Goal: Information Seeking & Learning: Check status

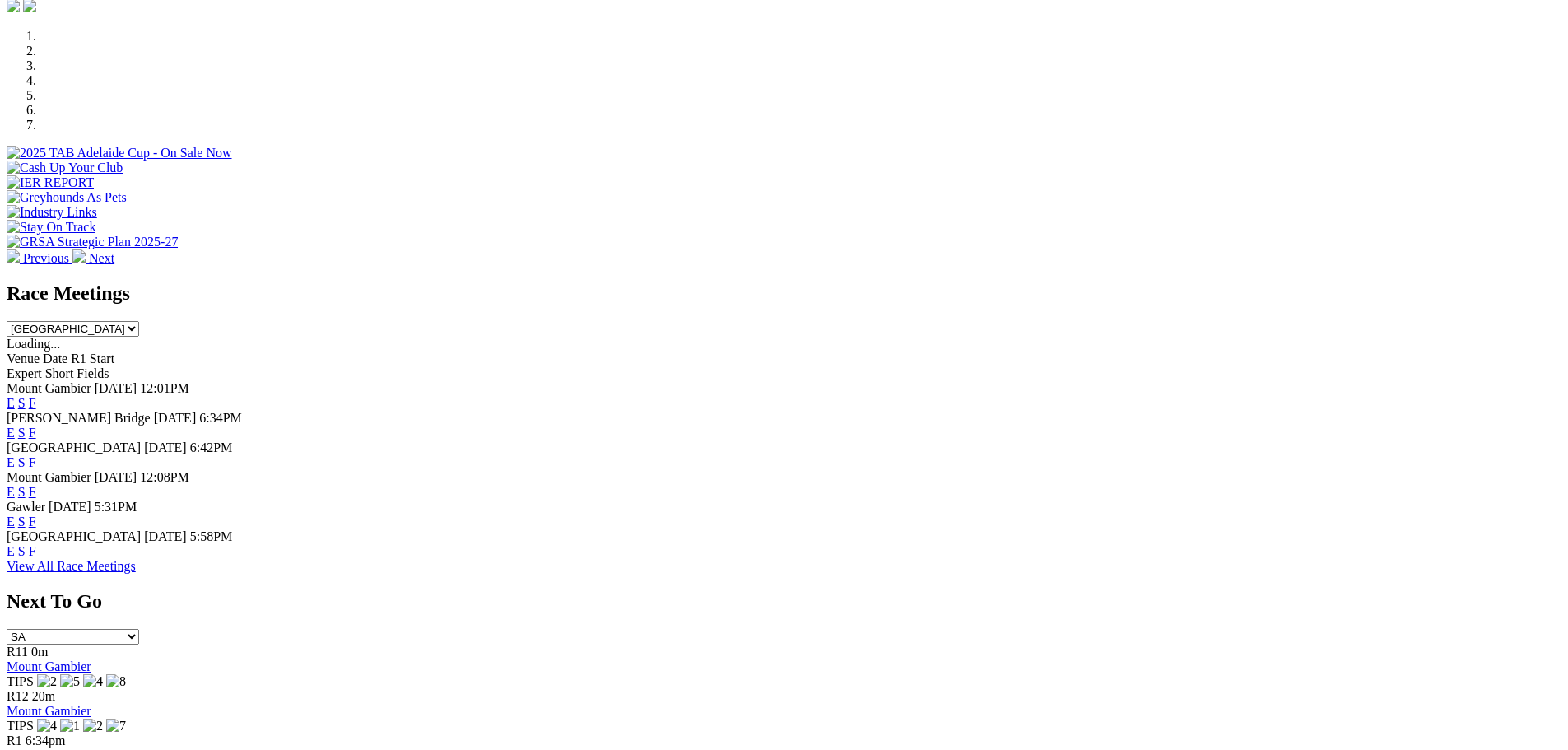
scroll to position [494, 0]
click at [36, 555] on link "F" at bounding box center [32, 548] width 7 height 14
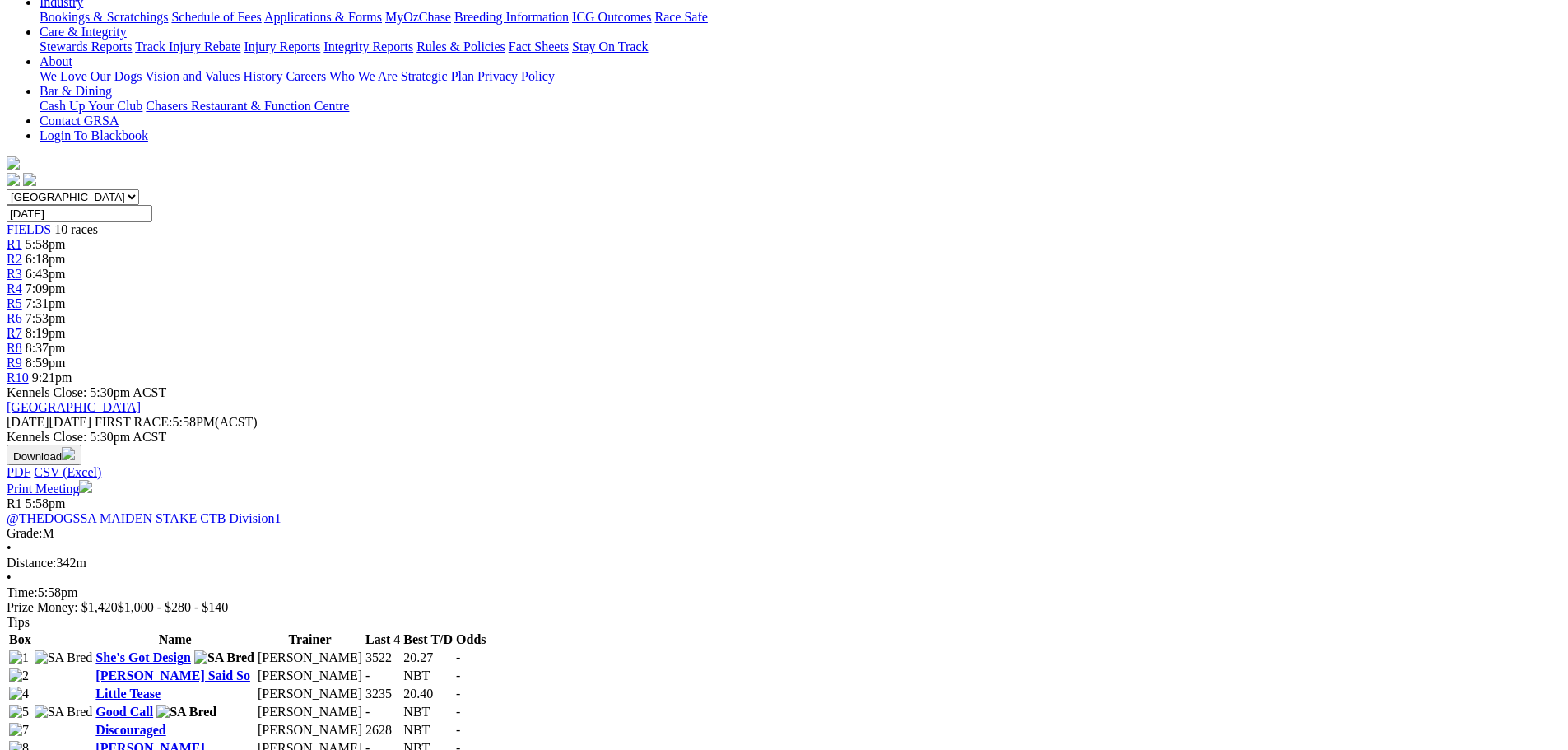
scroll to position [82, 0]
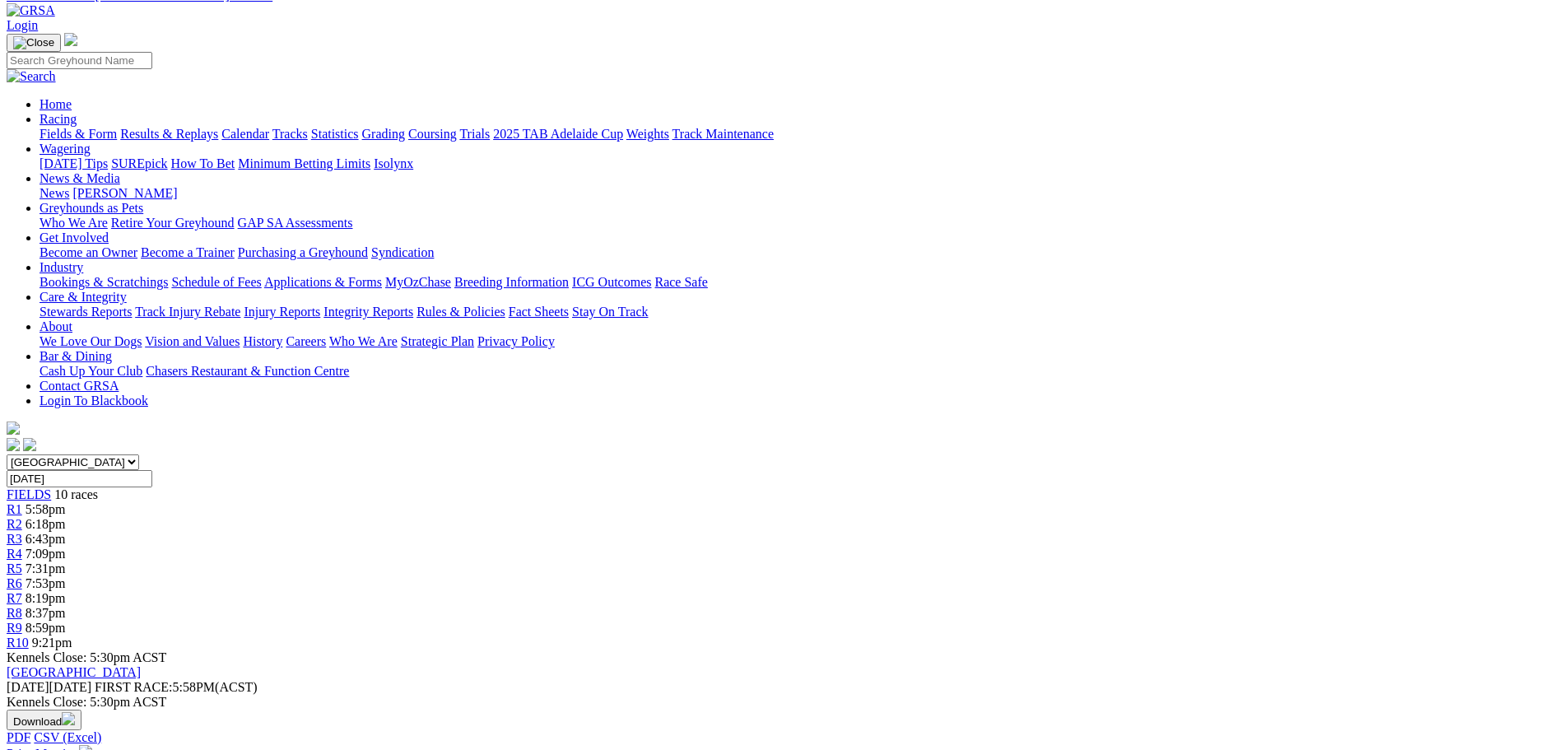
click at [269, 127] on link "Calendar" at bounding box center [245, 134] width 48 height 14
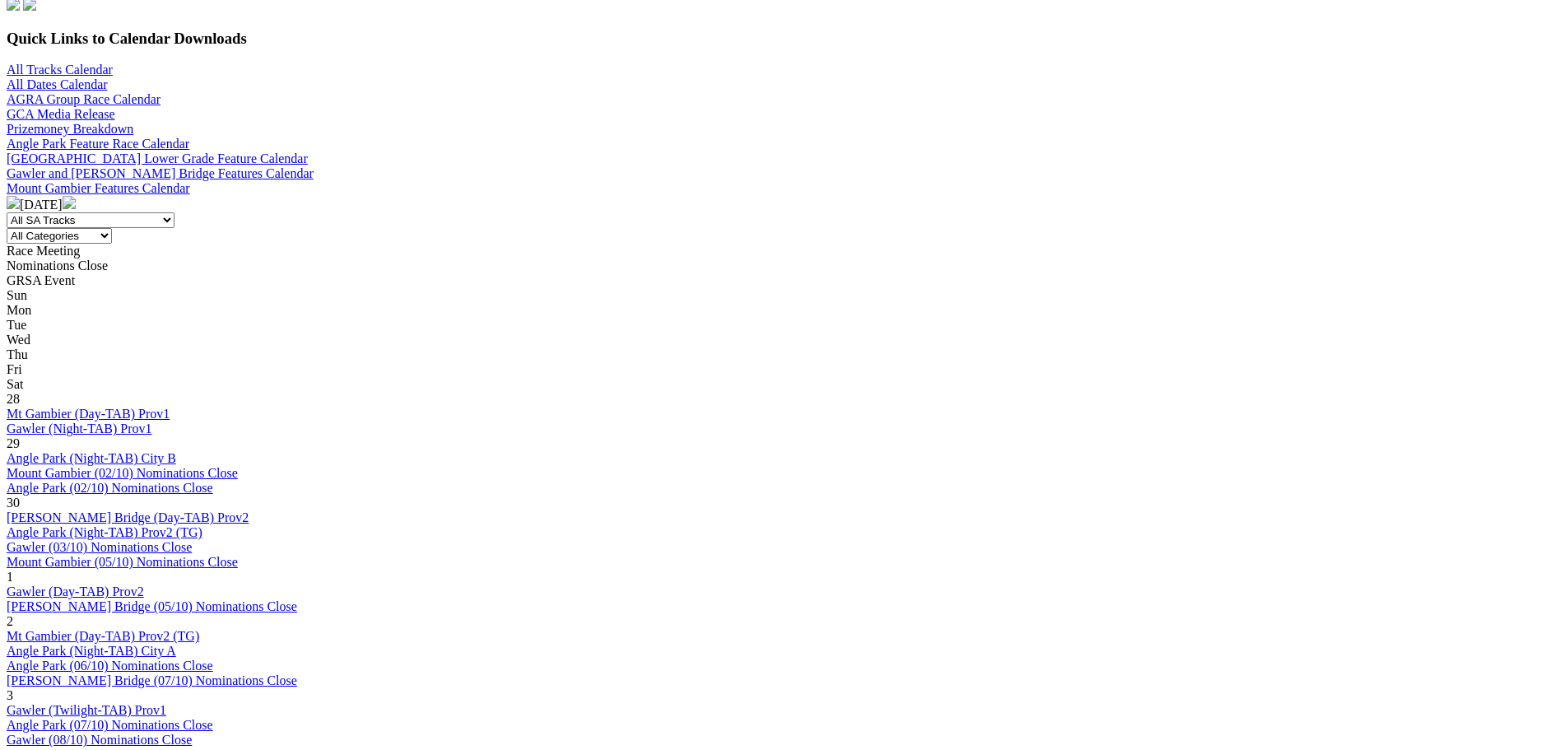
scroll to position [658, 0]
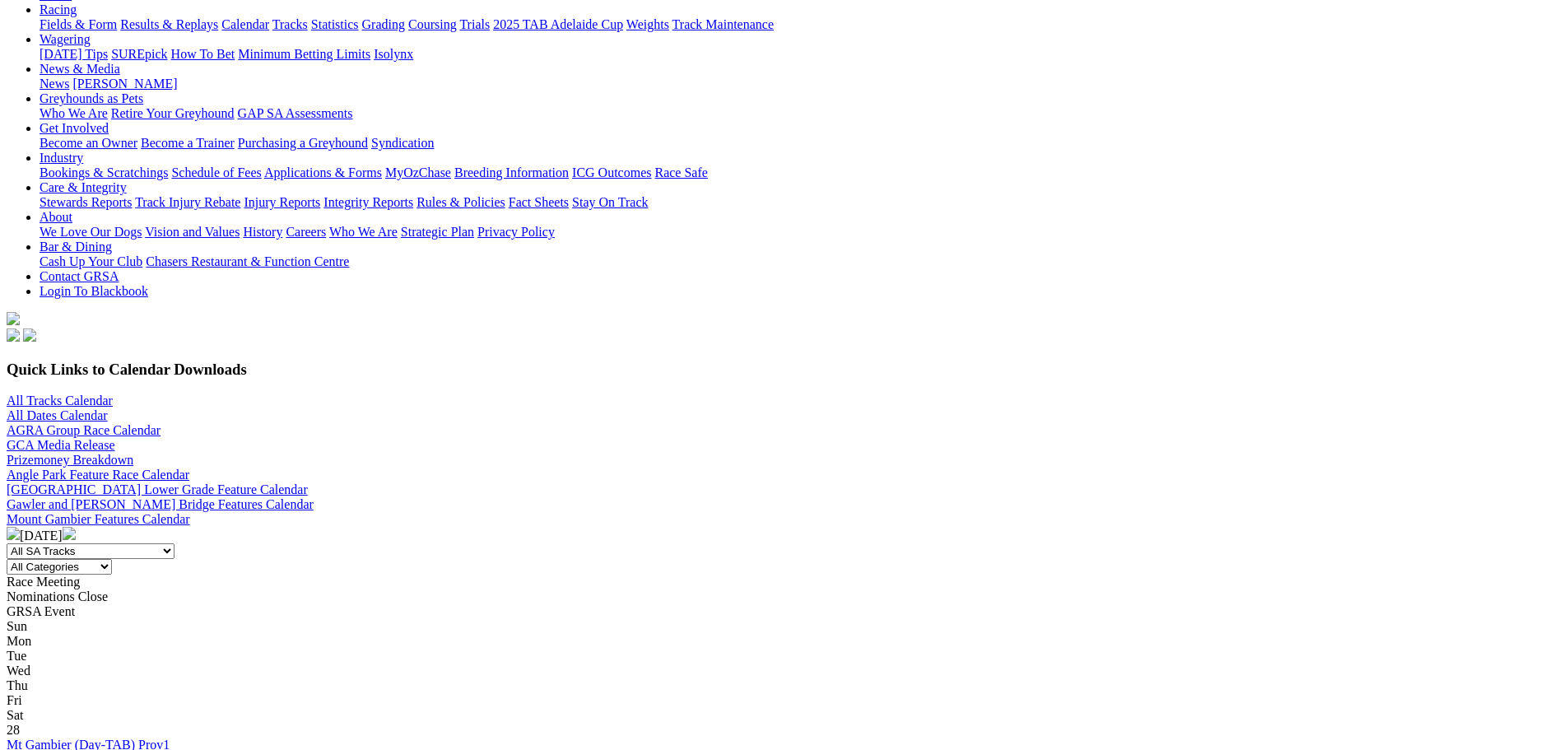
scroll to position [165, 0]
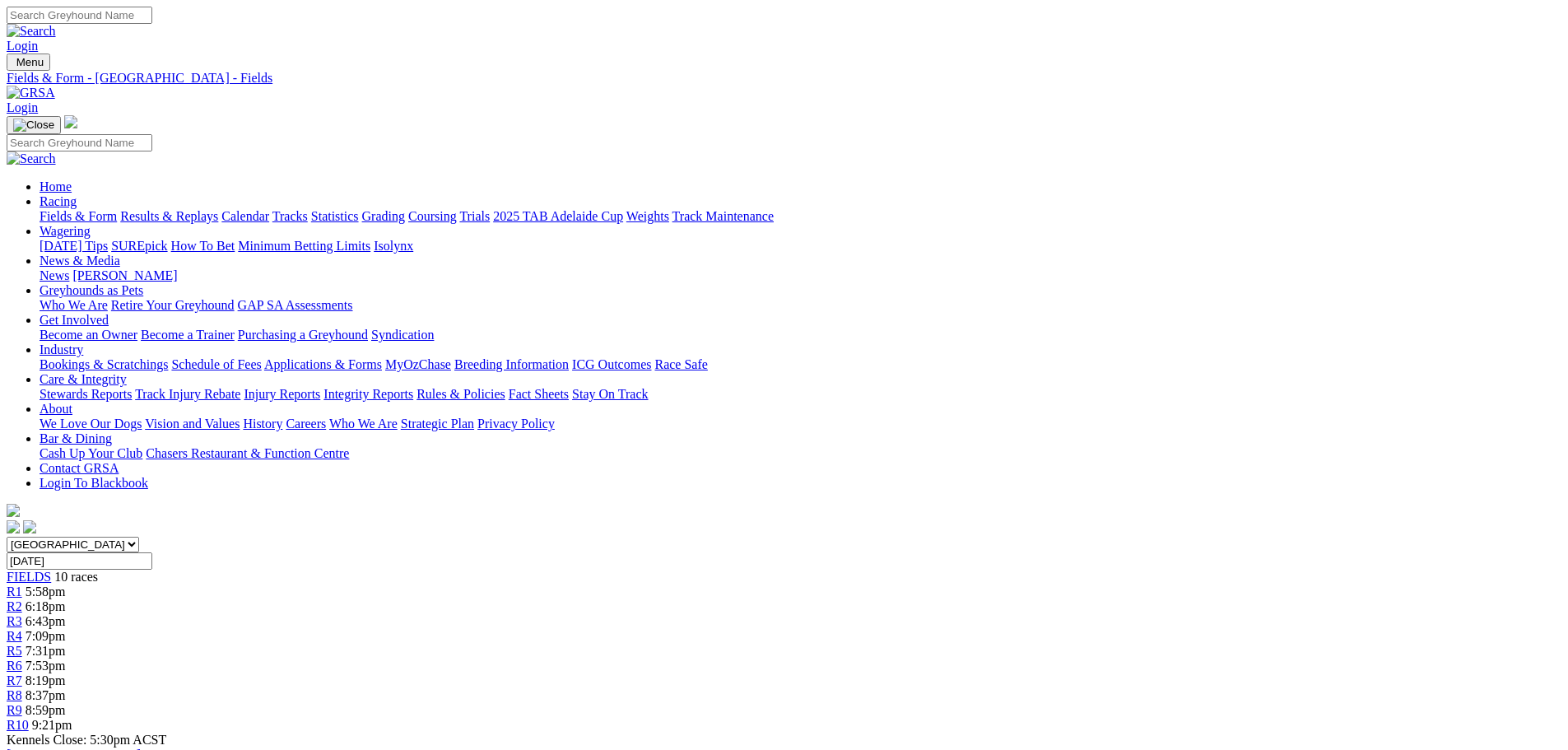
scroll to position [40, 0]
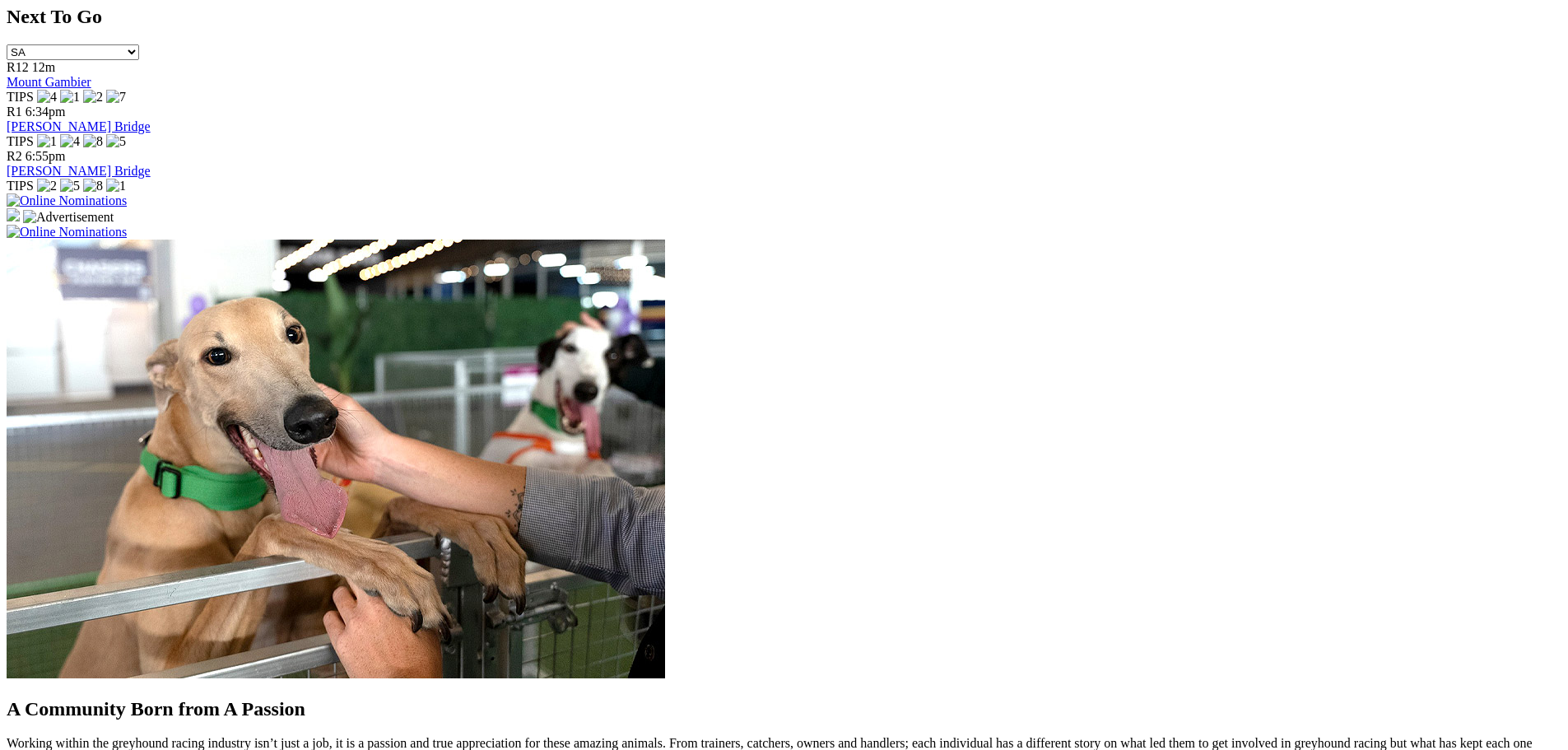
scroll to position [1481, 0]
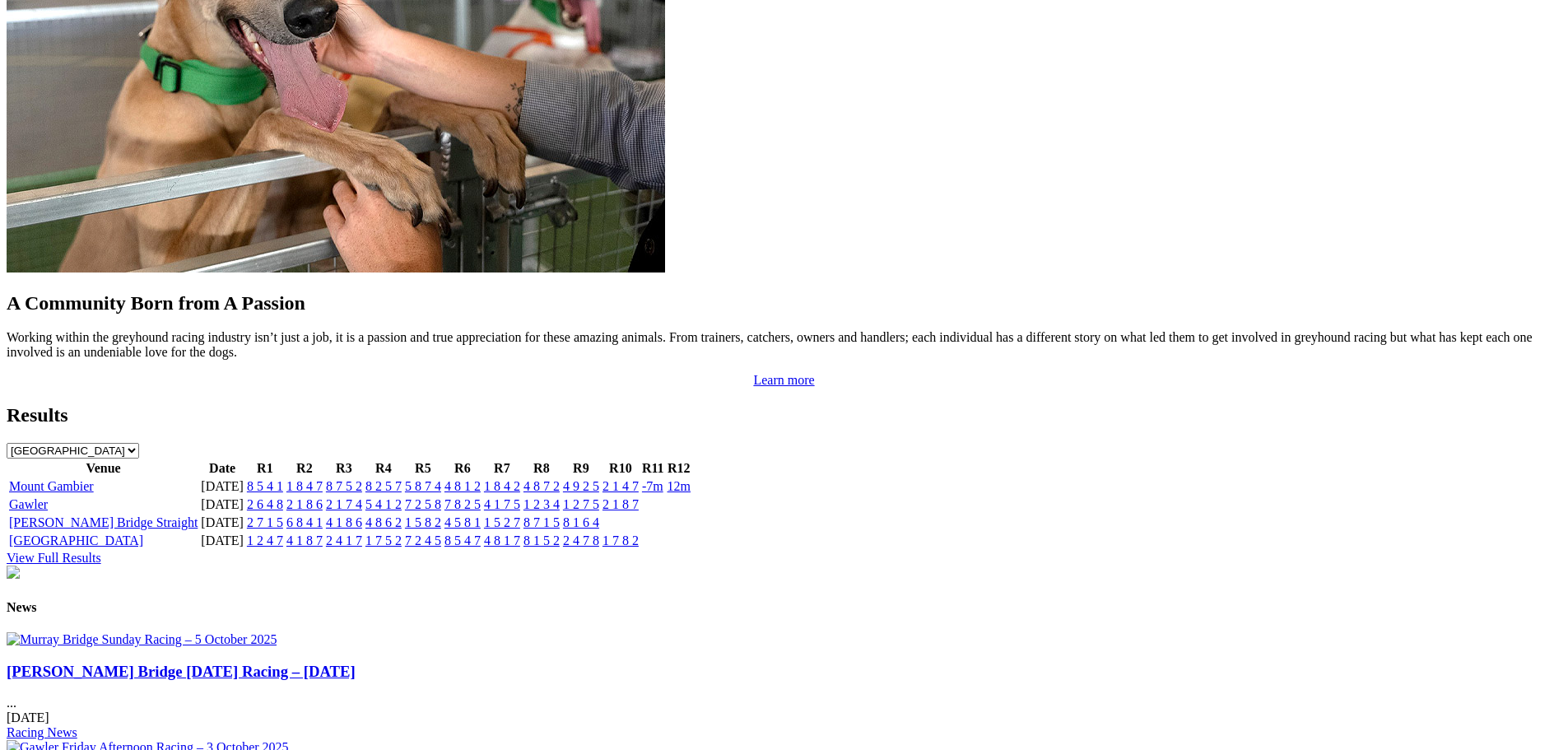
click at [323, 515] on link "6 8 4 1" at bounding box center [304, 522] width 36 height 14
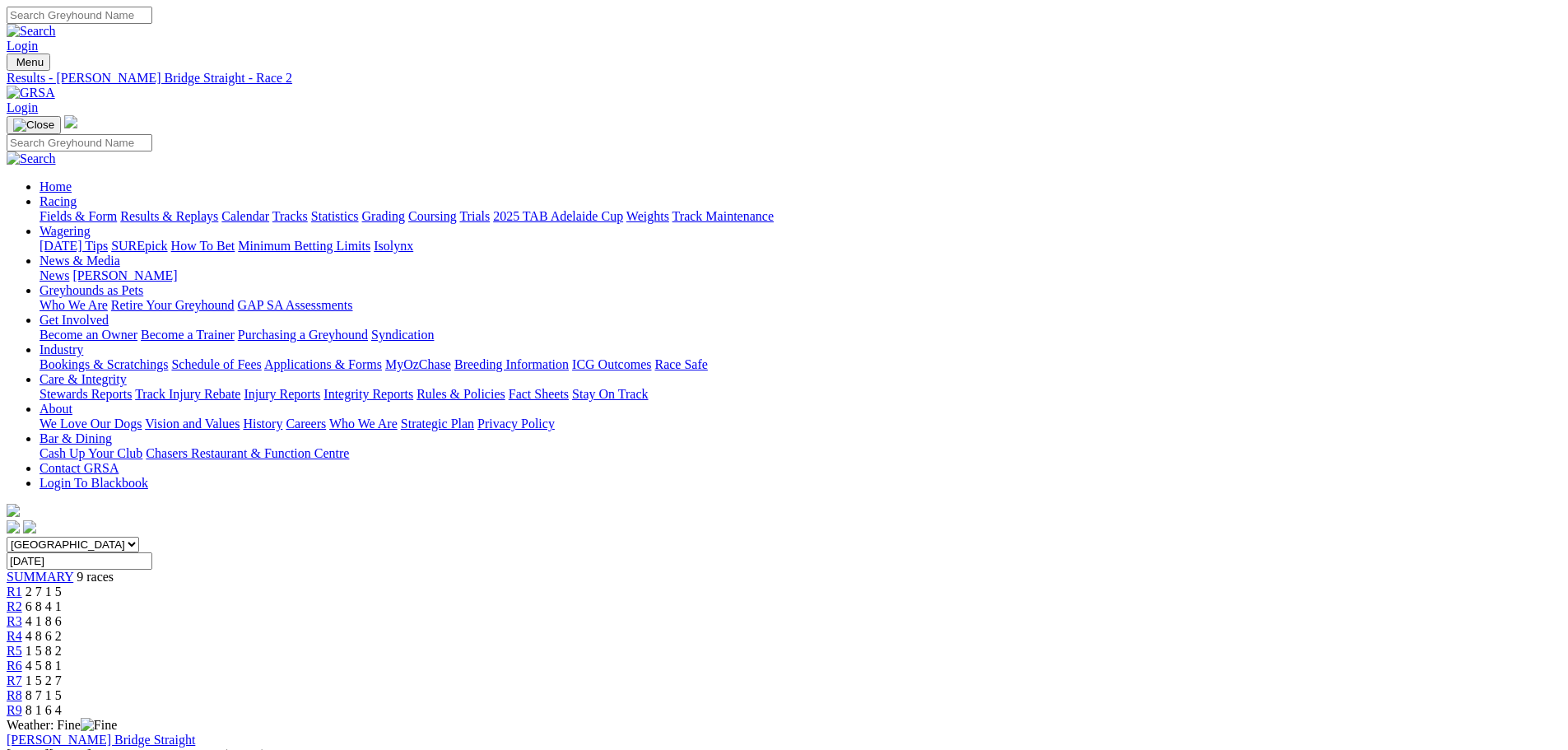
click at [660, 614] on div "R3 4 1 8 6" at bounding box center [784, 621] width 1555 height 15
click at [724, 537] on div "South Australia New South Wales Northern Territory Queensland Tasmania Victoria…" at bounding box center [784, 627] width 1555 height 181
click at [746, 629] on div "R4 4 8 6 2" at bounding box center [784, 636] width 1555 height 15
click at [847, 644] on div "R5 1 5 8 2" at bounding box center [784, 651] width 1555 height 15
click at [62, 658] on span "4 5 8 1" at bounding box center [44, 665] width 36 height 14
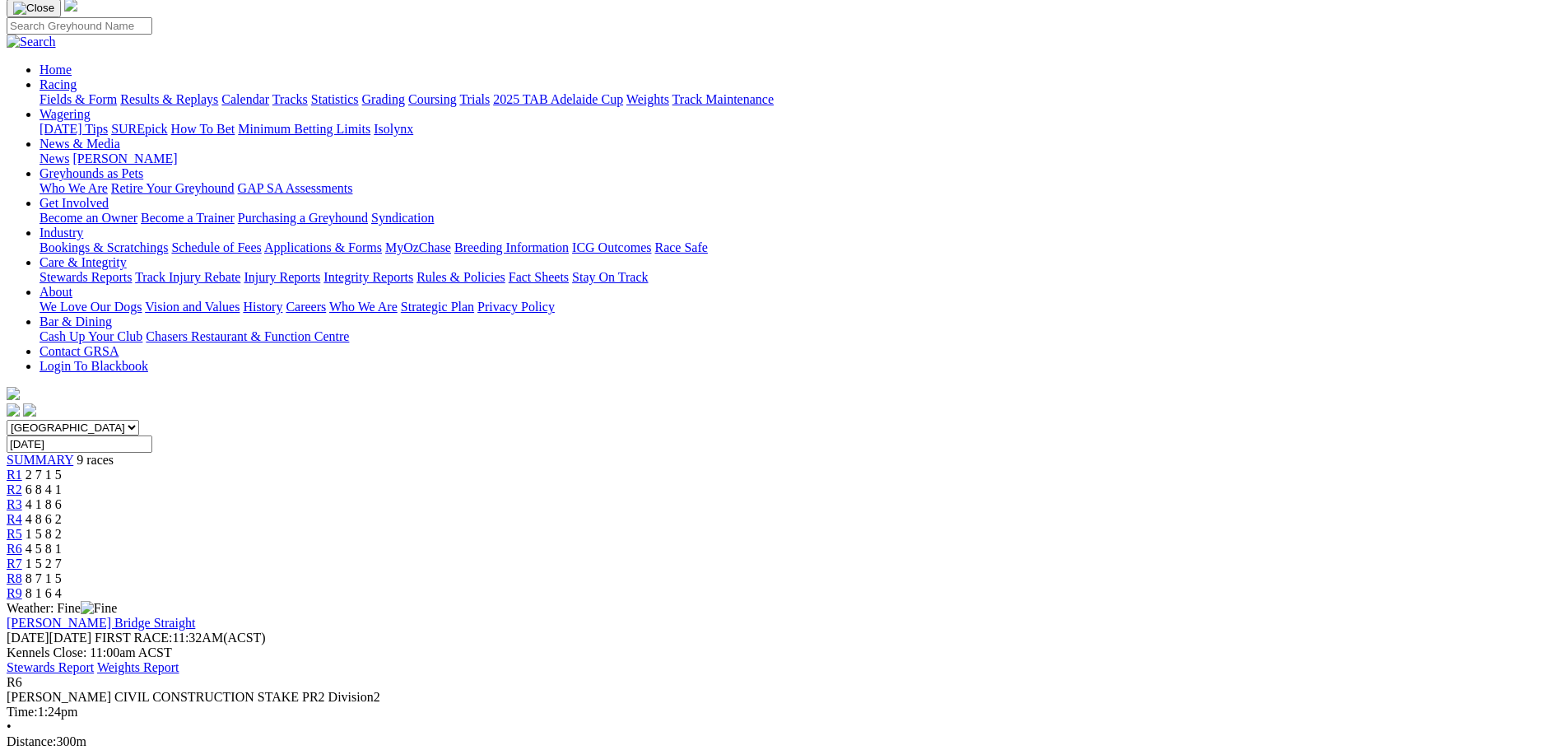
scroll to position [165, 0]
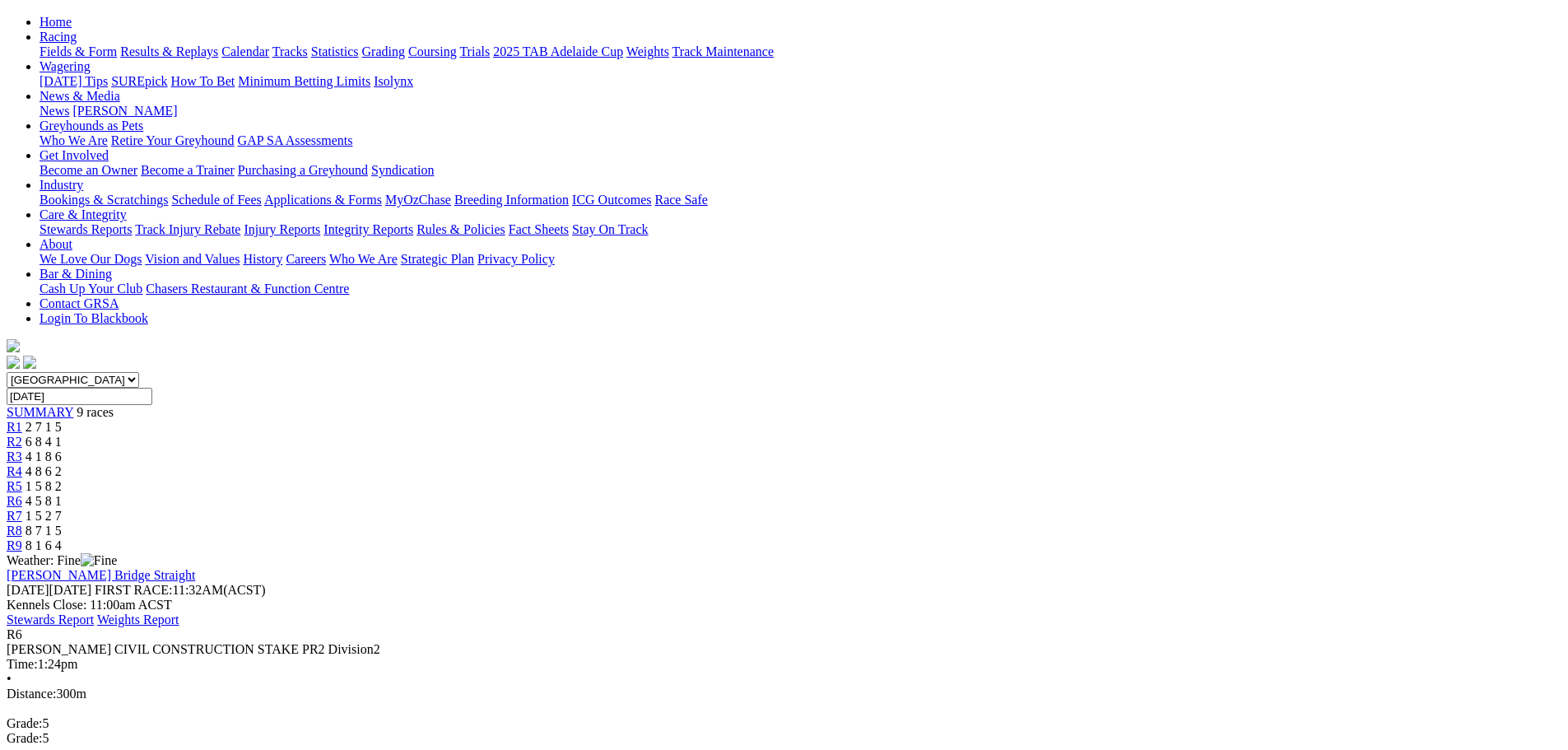
click at [22, 509] on span "R7" at bounding box center [15, 516] width 16 height 14
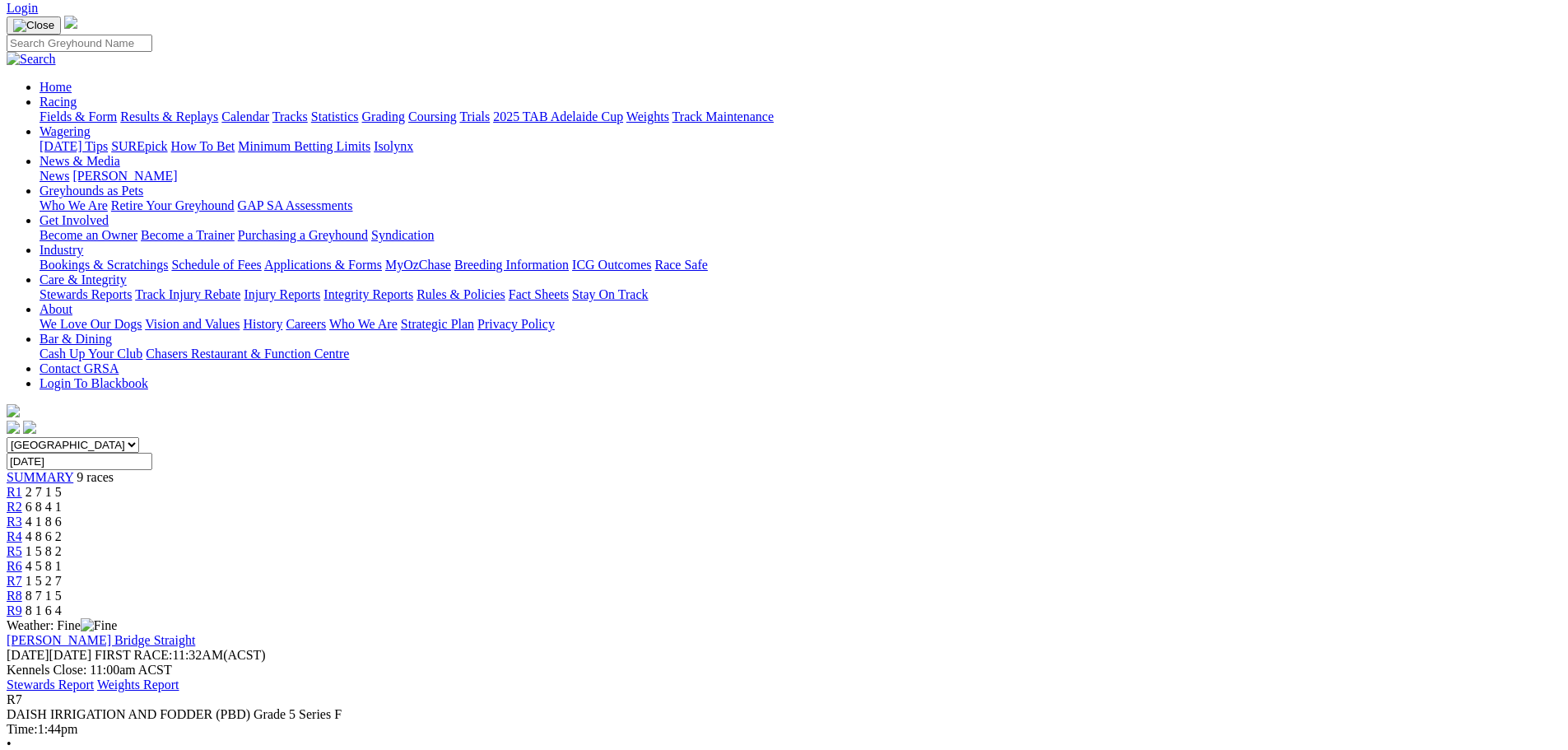
scroll to position [247, 0]
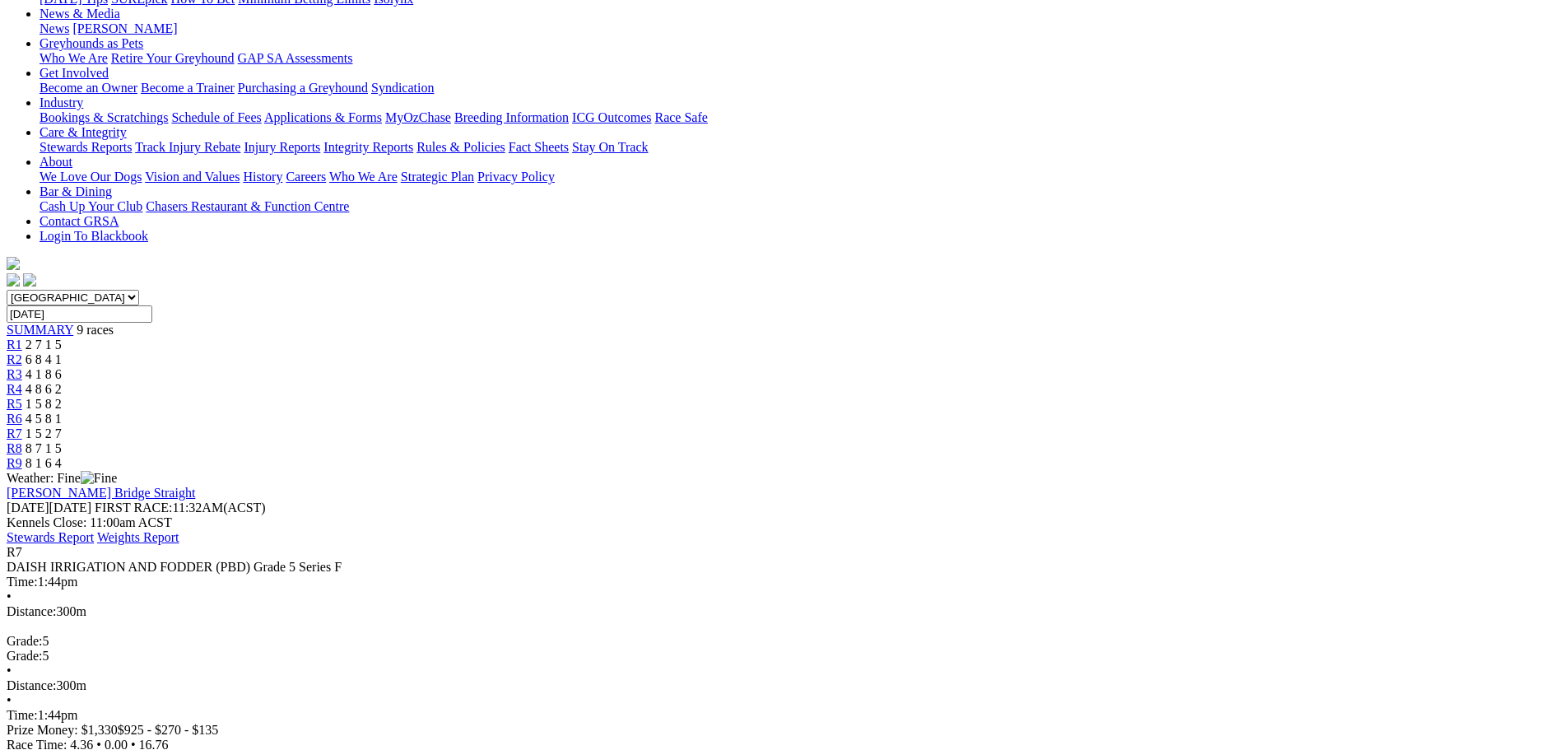
click at [62, 441] on span "8 7 1 5" at bounding box center [44, 448] width 36 height 14
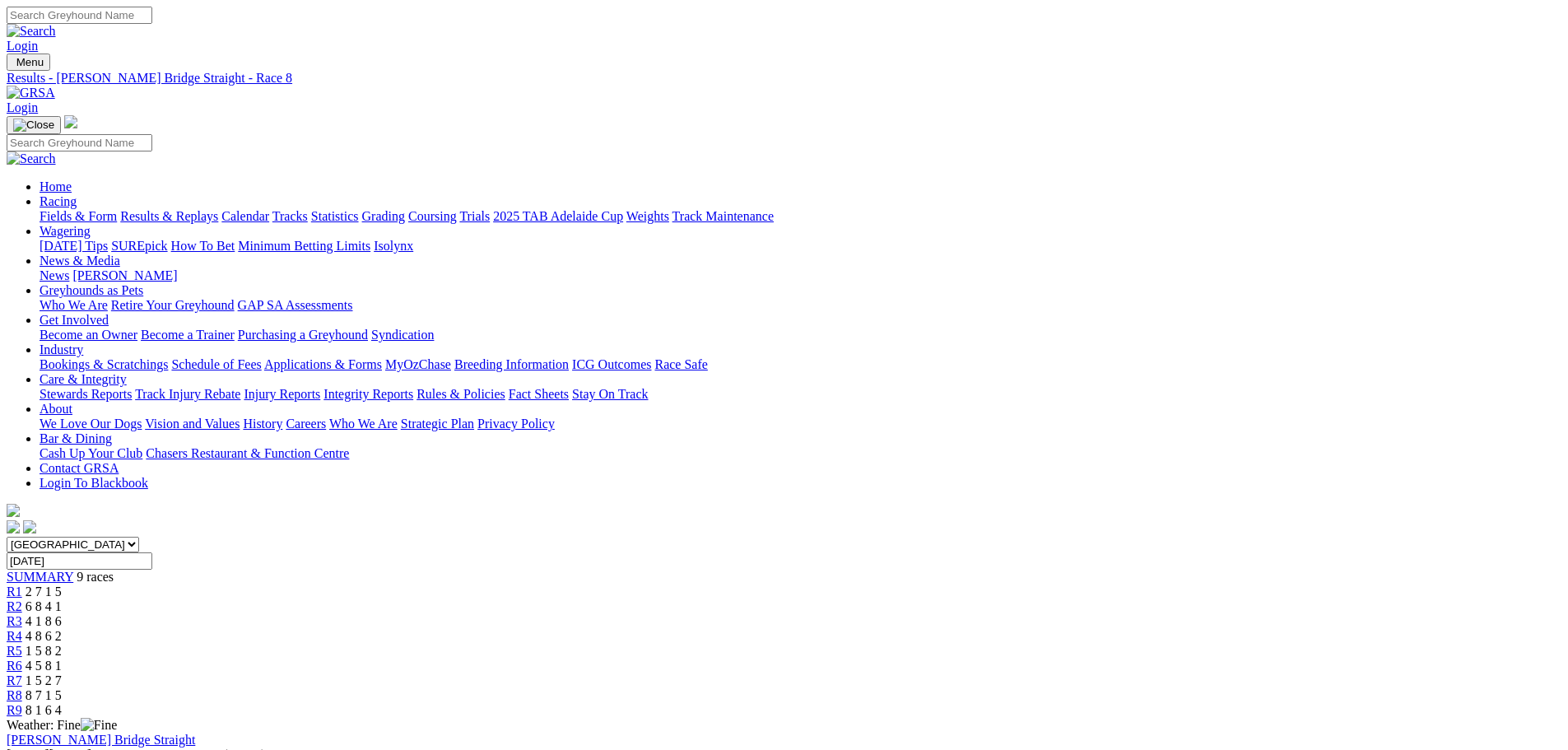
click at [22, 658] on link "R6" at bounding box center [15, 665] width 16 height 14
click at [62, 673] on span "1 5 2 7" at bounding box center [44, 680] width 36 height 14
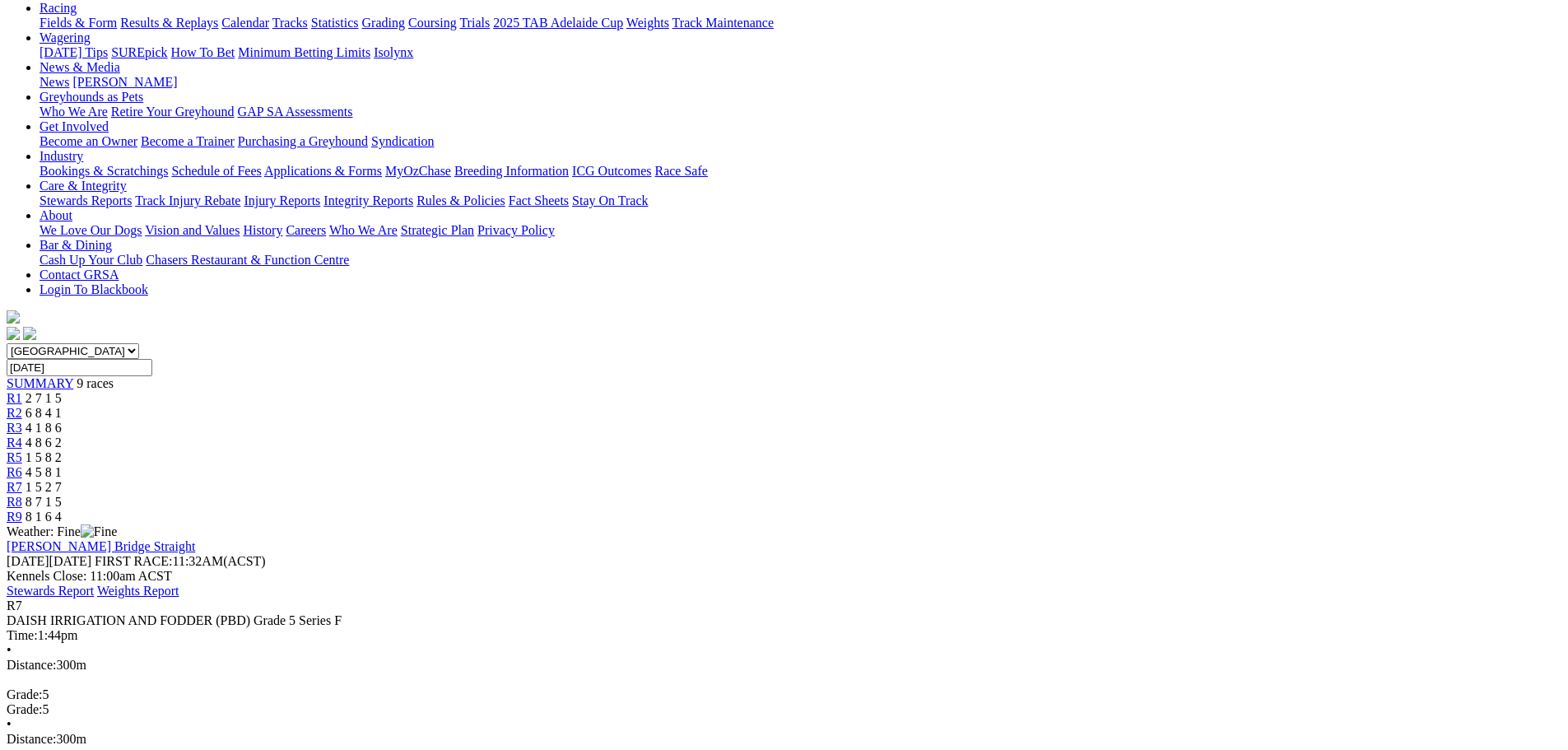
scroll to position [165, 0]
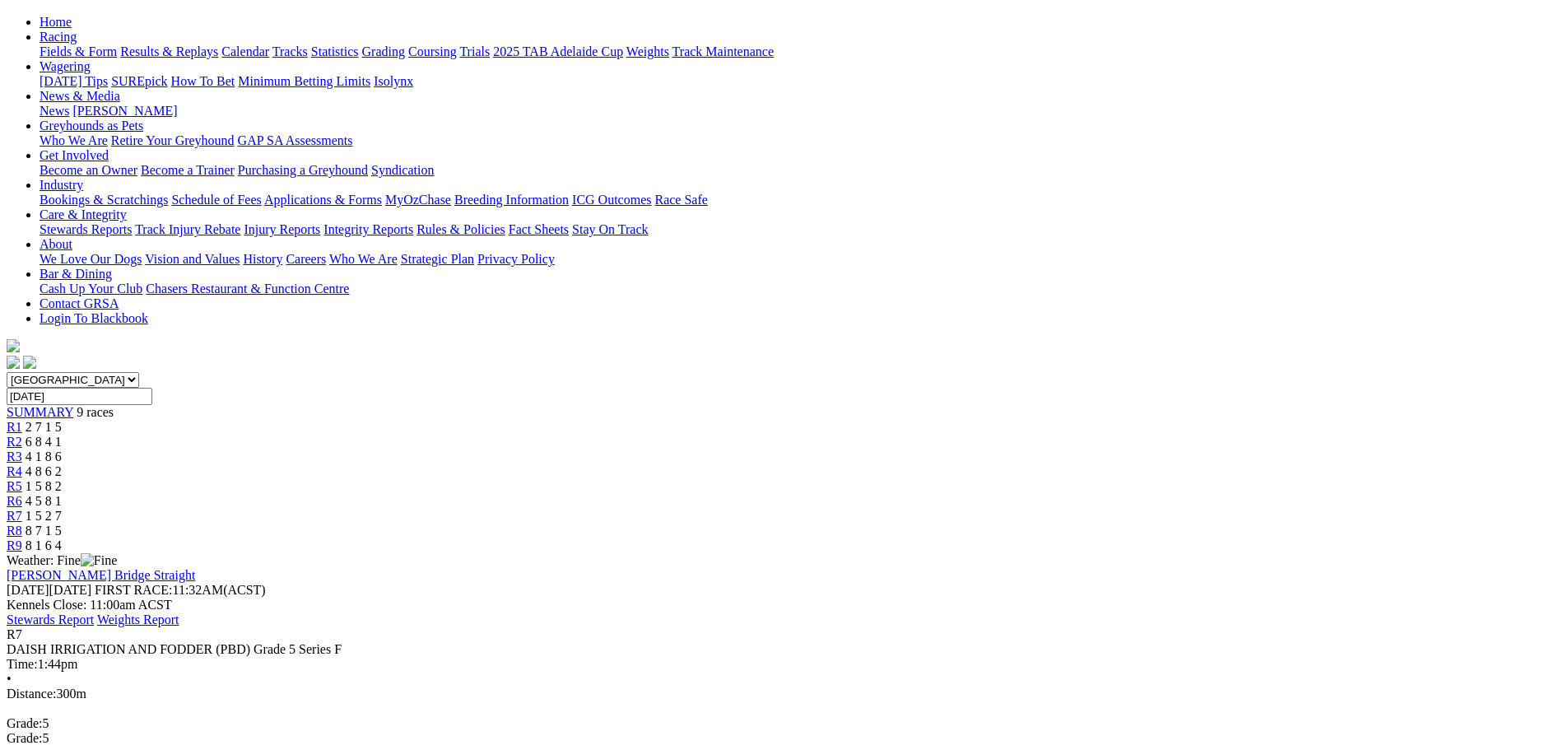
click at [22, 538] on link "R9" at bounding box center [15, 545] width 16 height 14
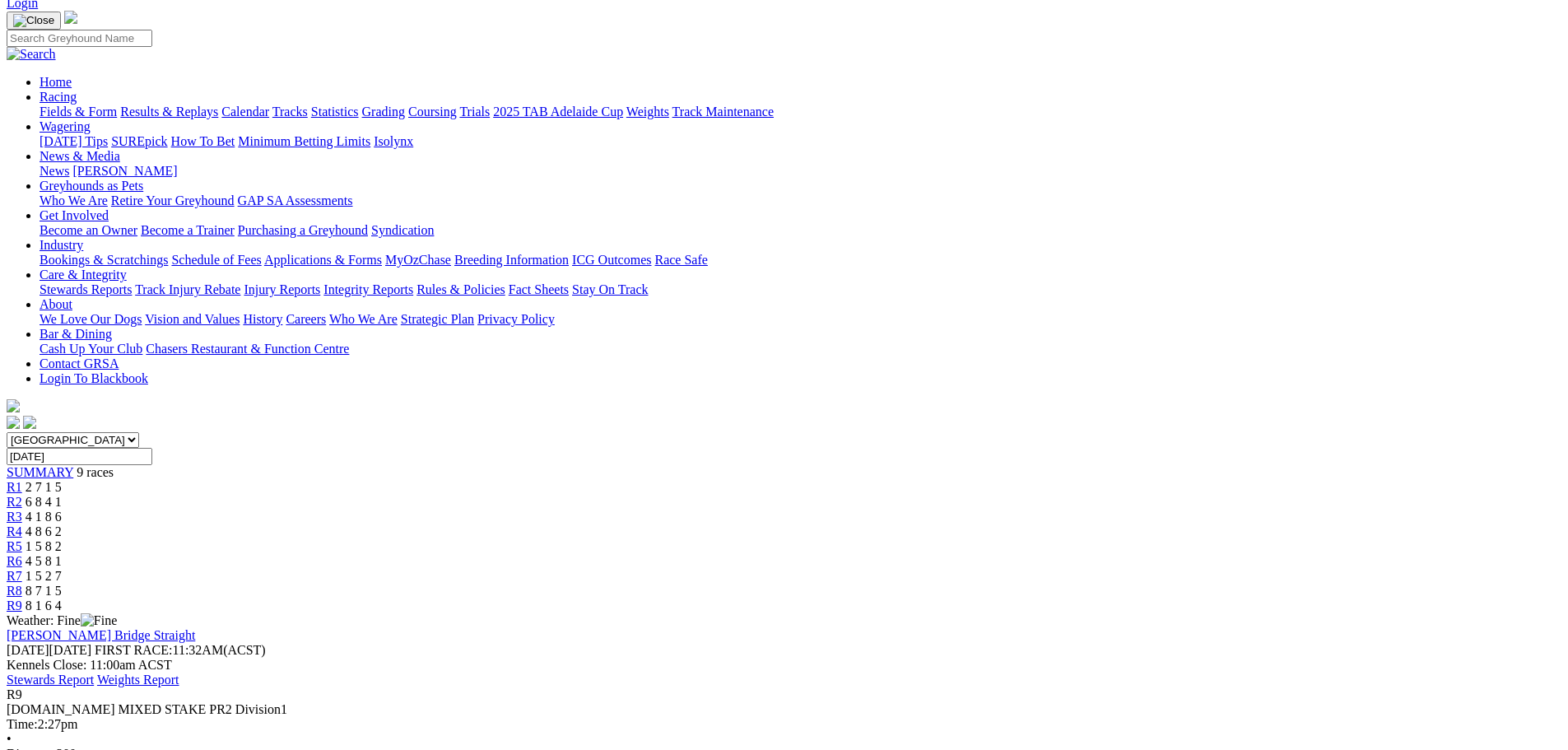
scroll to position [82, 0]
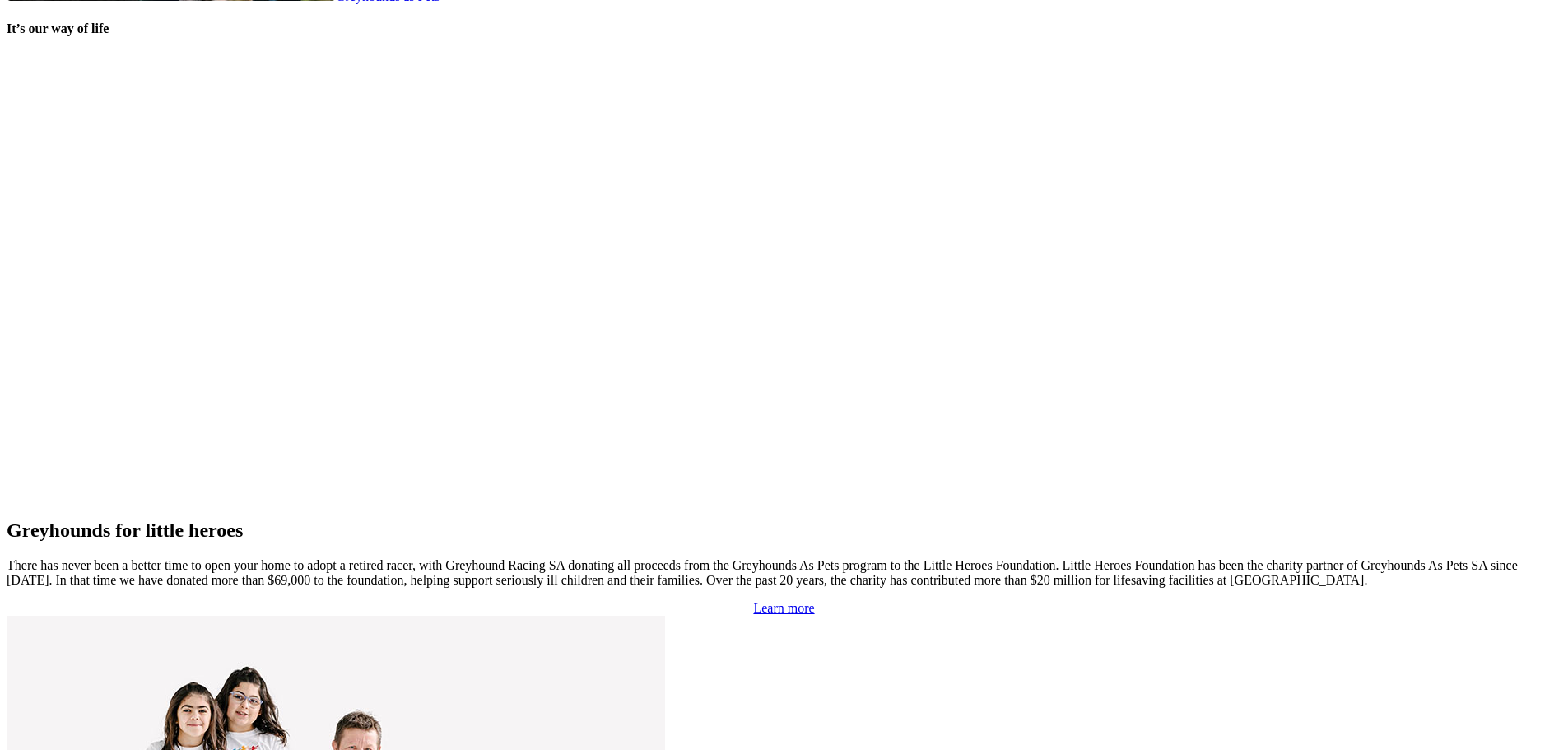
scroll to position [2865, 0]
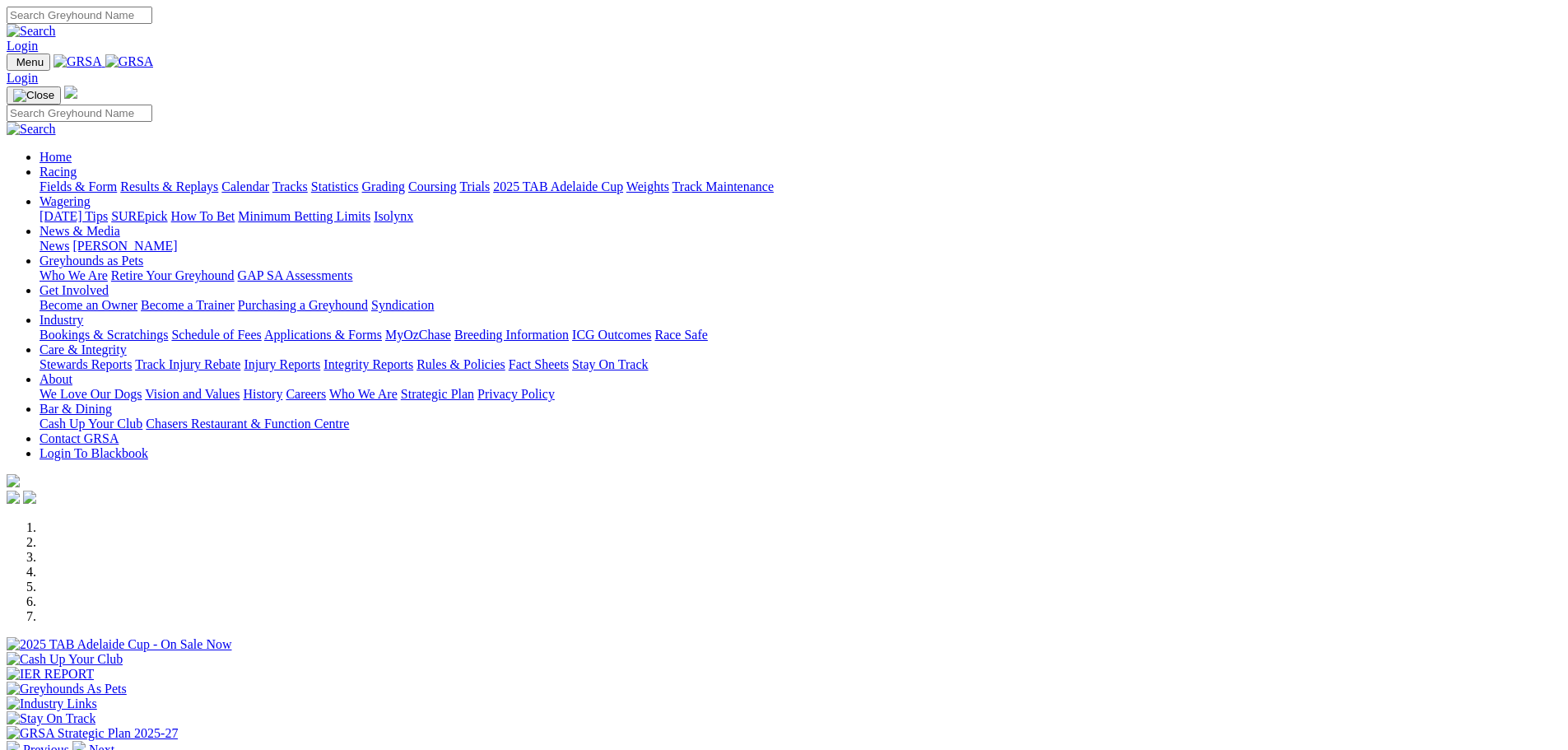
scroll to position [494, 0]
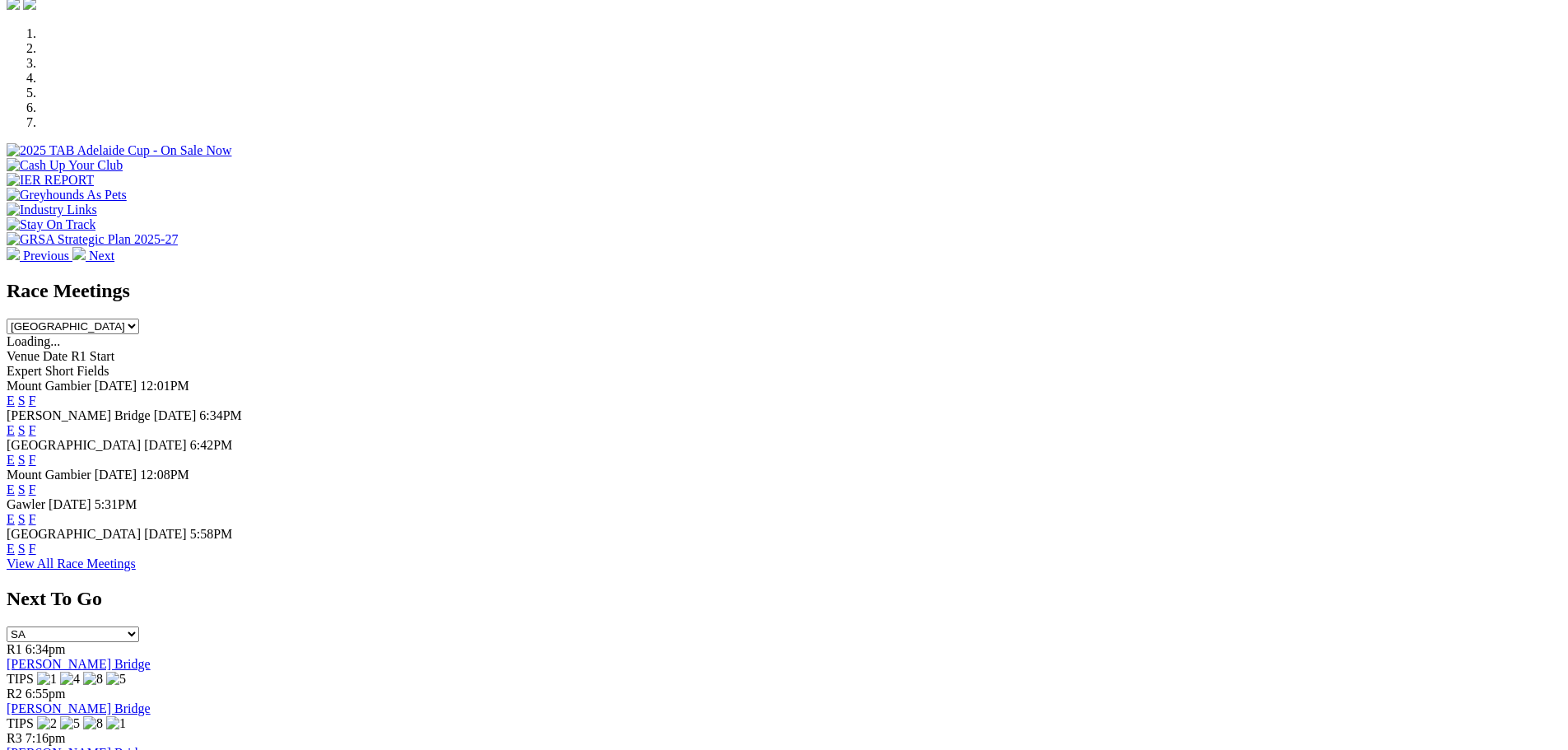
click at [36, 423] on link "F" at bounding box center [32, 430] width 7 height 14
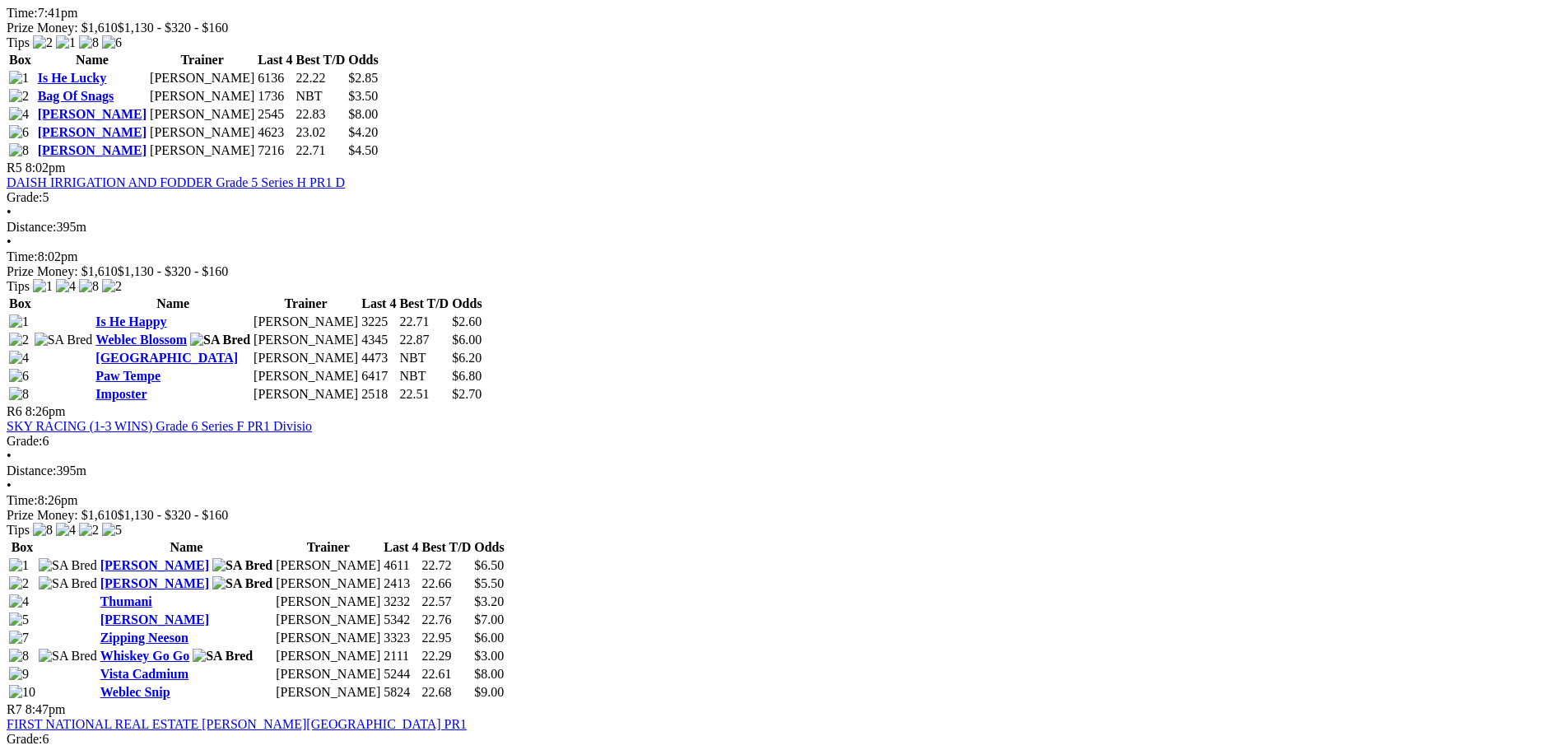
scroll to position [1646, 0]
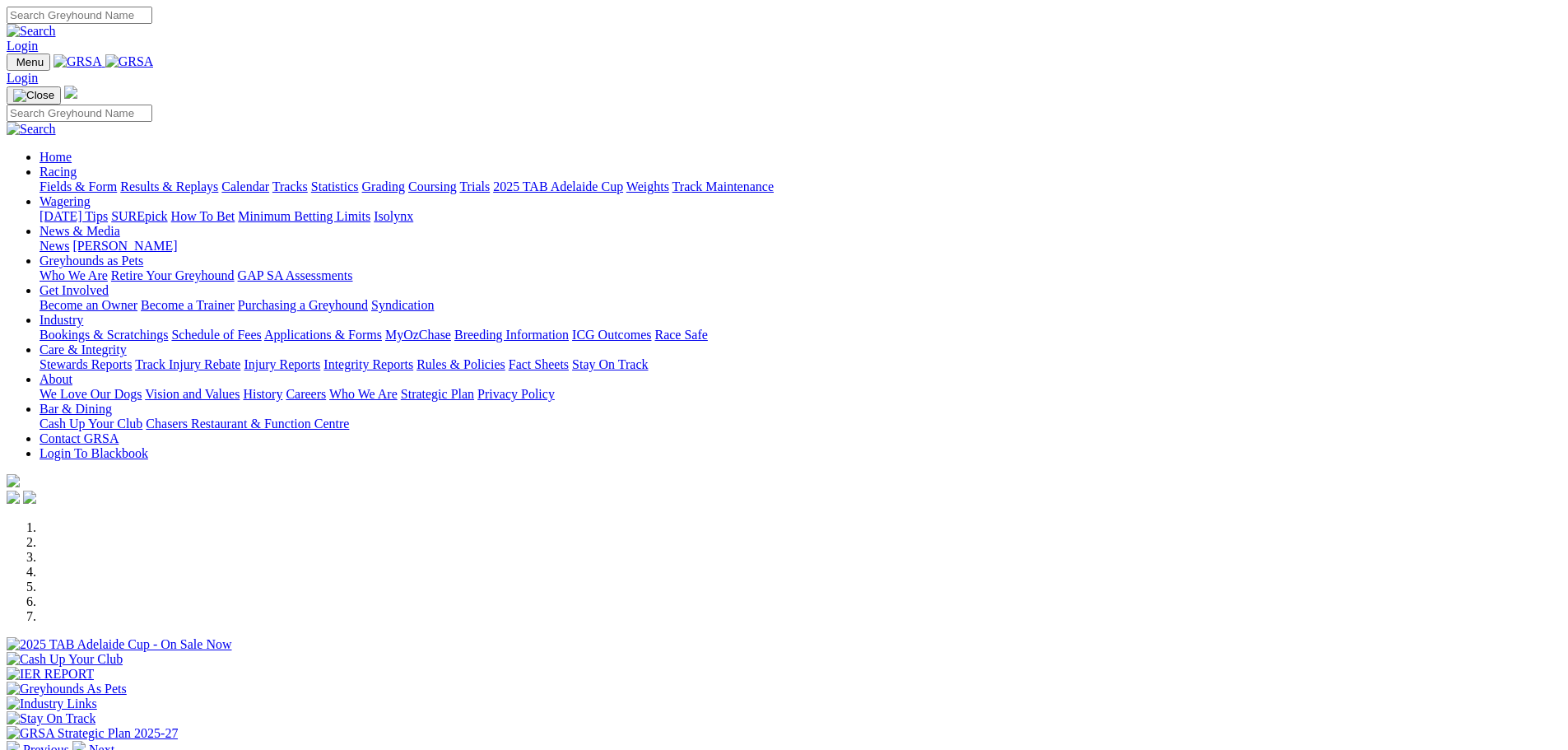
scroll to position [494, 0]
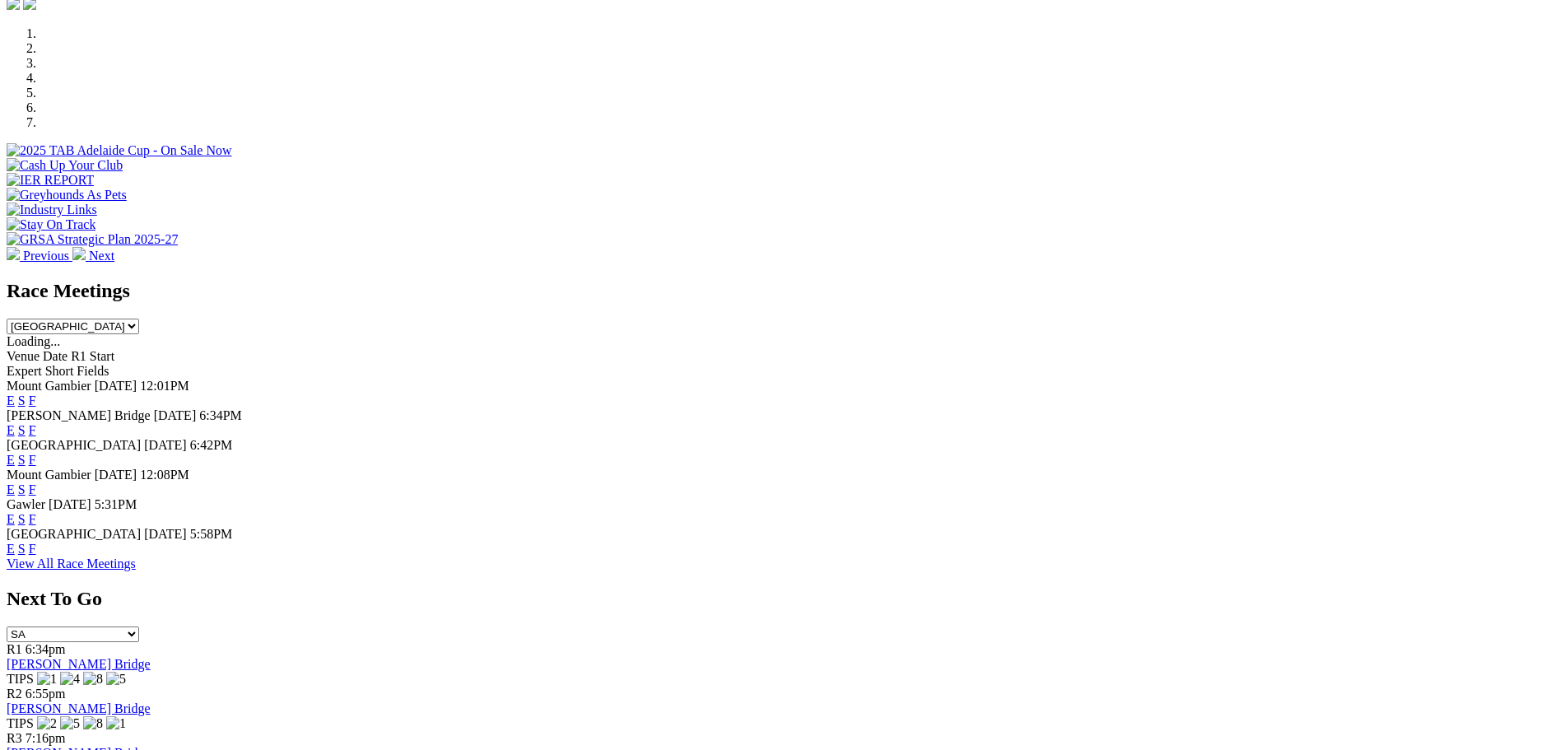
click at [36, 512] on link "F" at bounding box center [32, 519] width 7 height 14
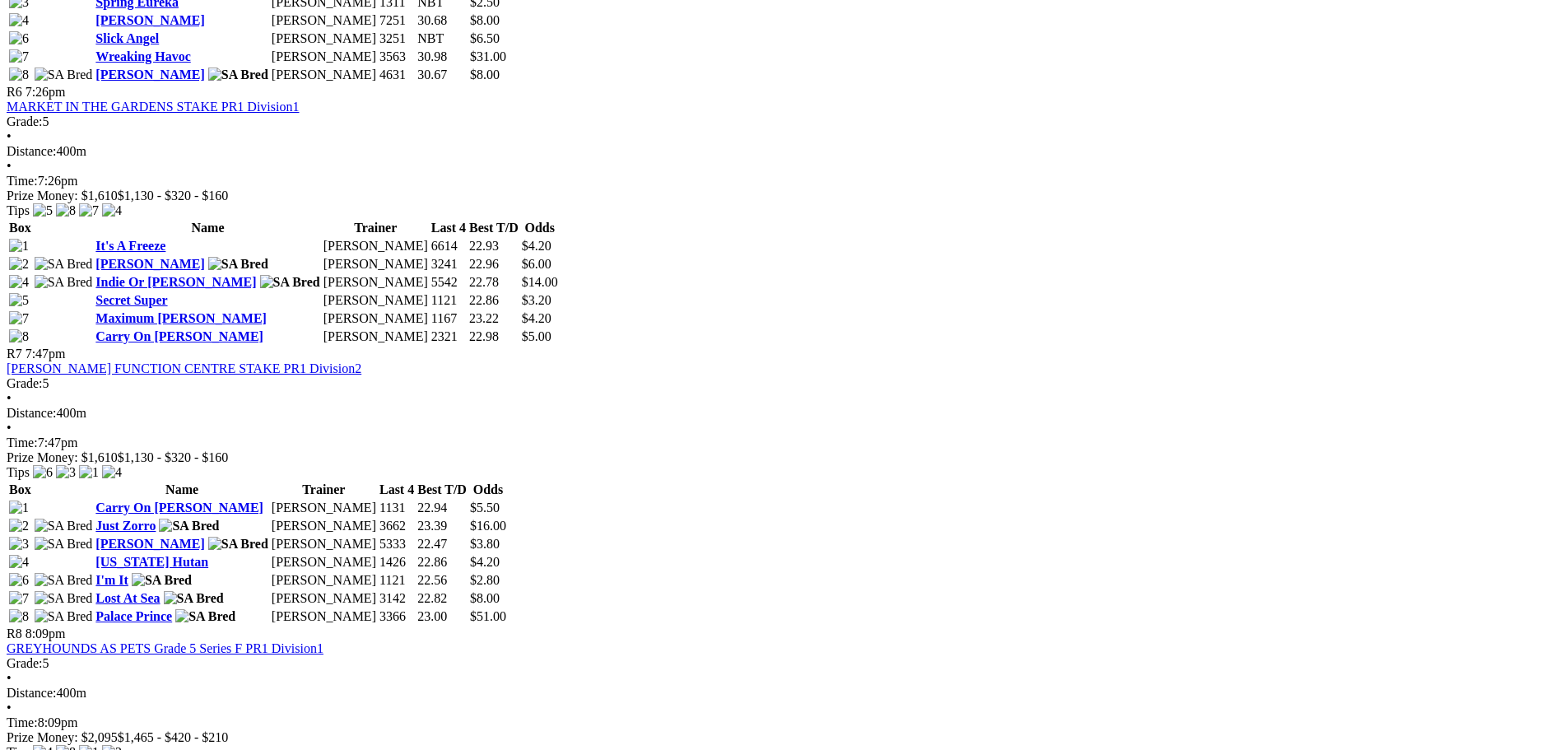
scroll to position [2386, 0]
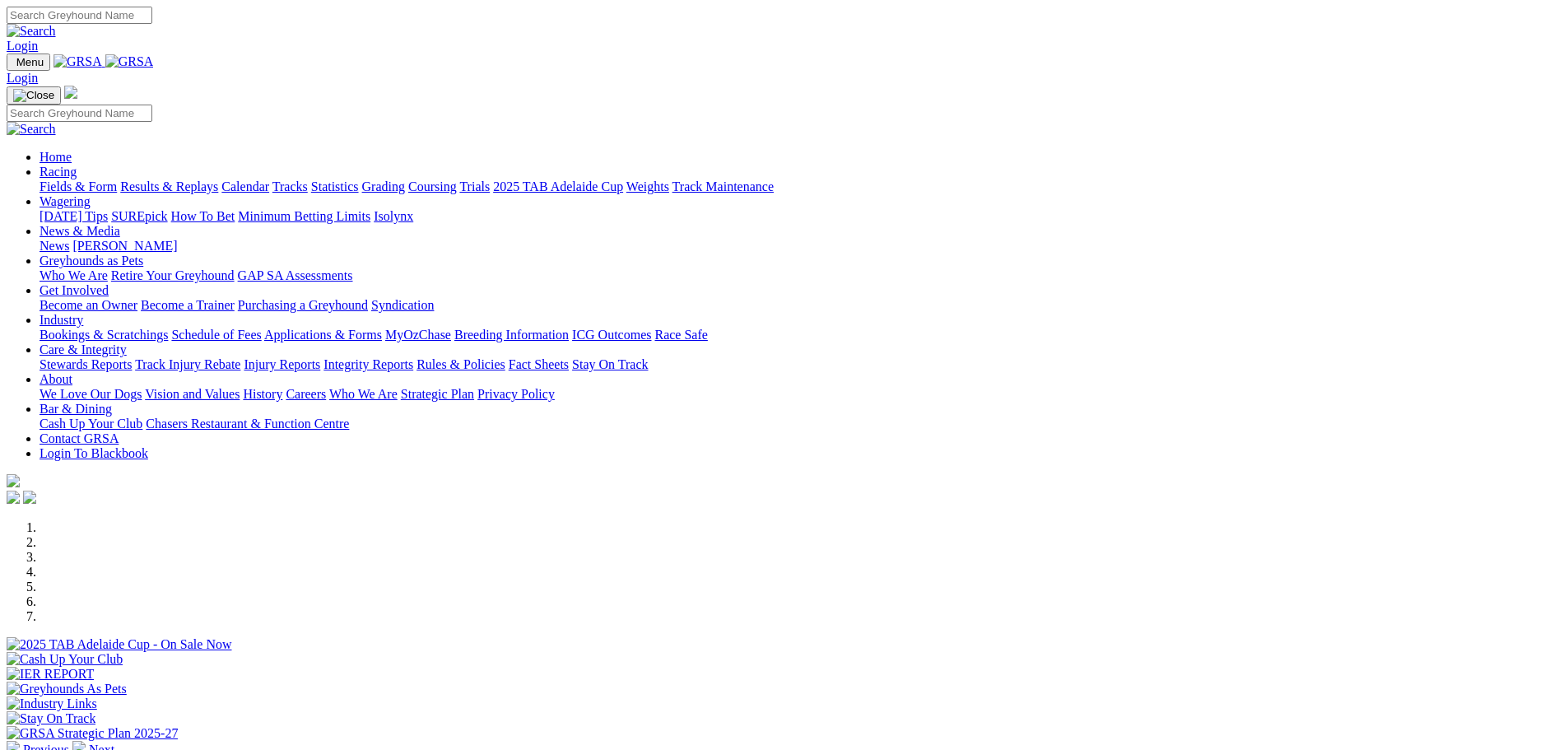
scroll to position [494, 0]
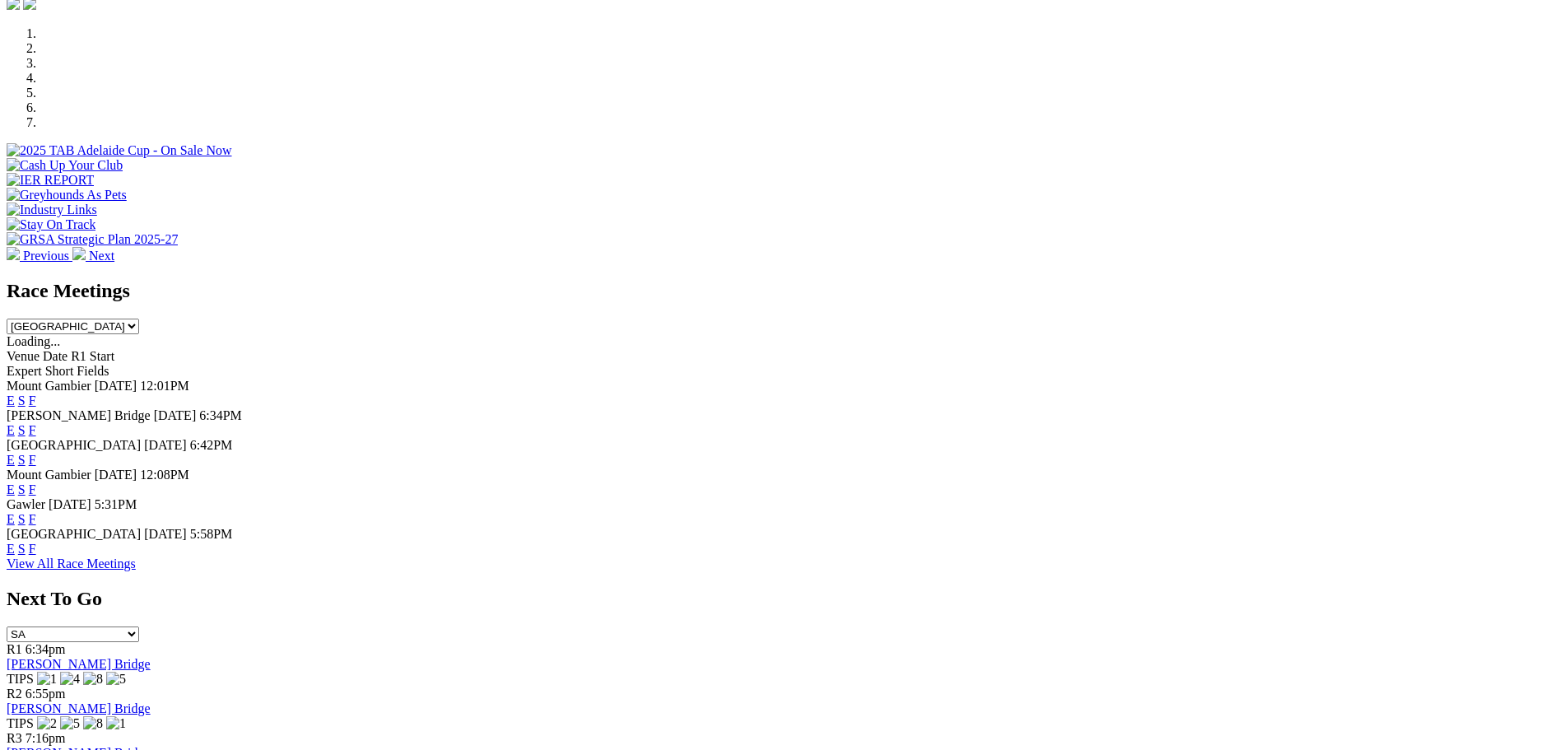
click at [36, 555] on link "F" at bounding box center [32, 548] width 7 height 14
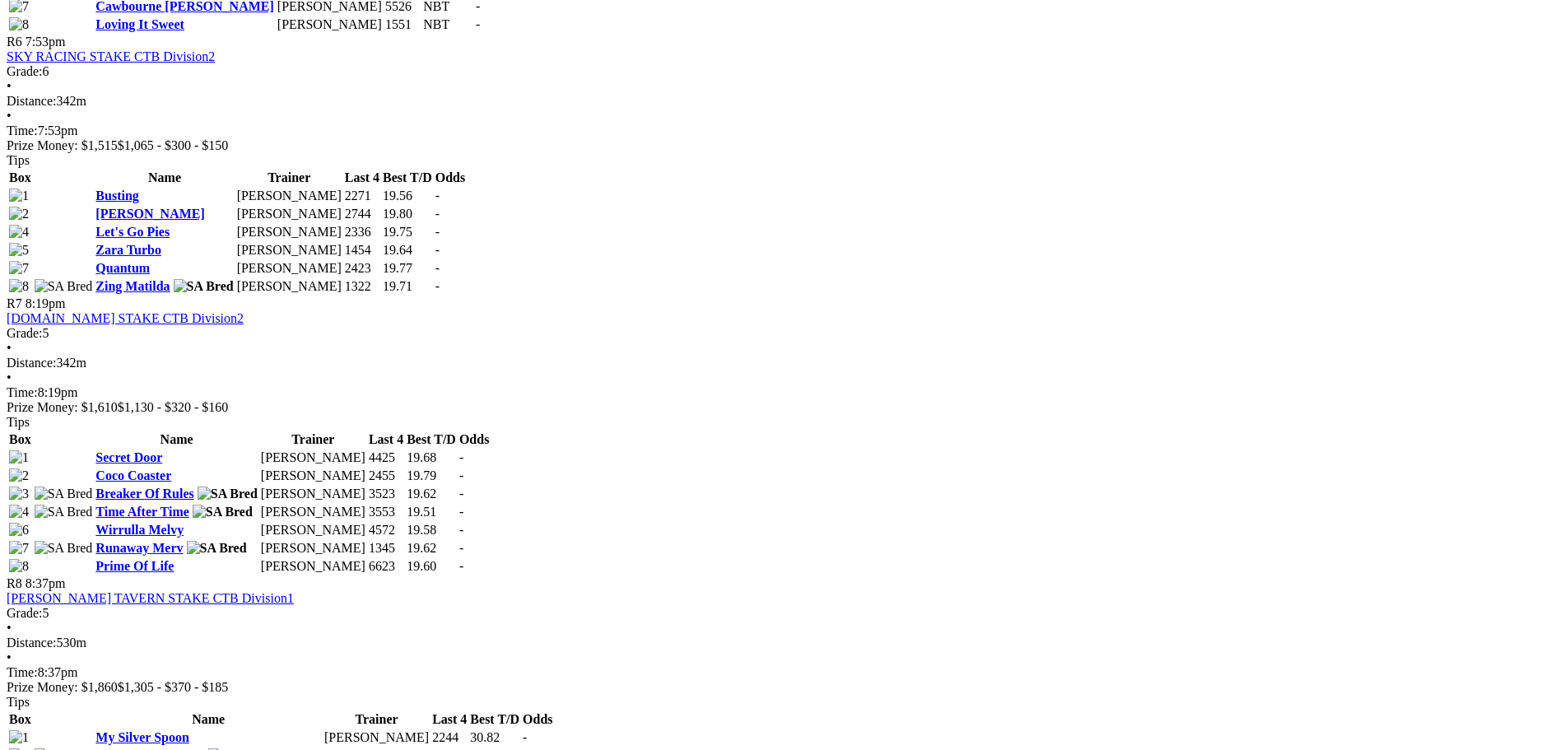
scroll to position [2140, 0]
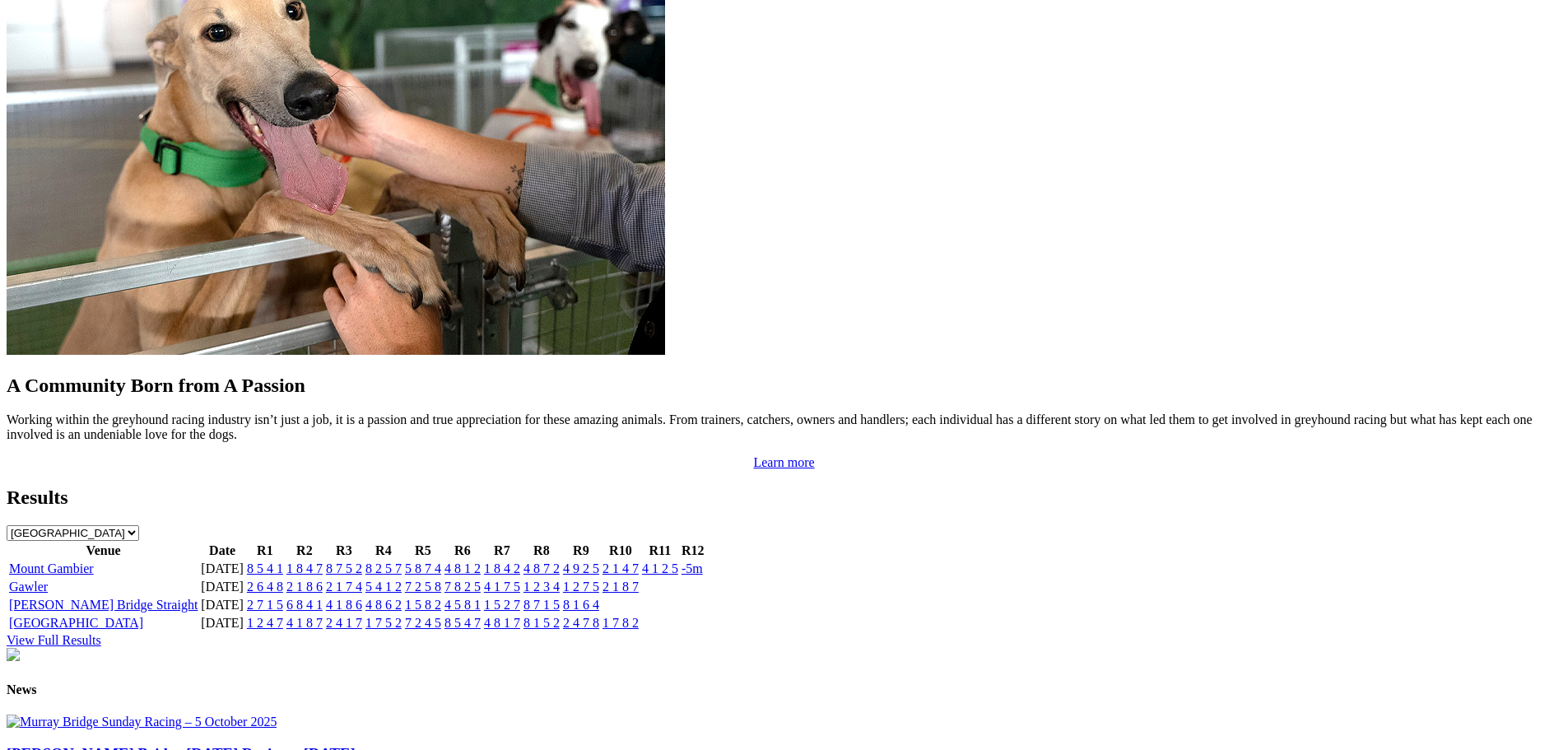
scroll to position [1893, 0]
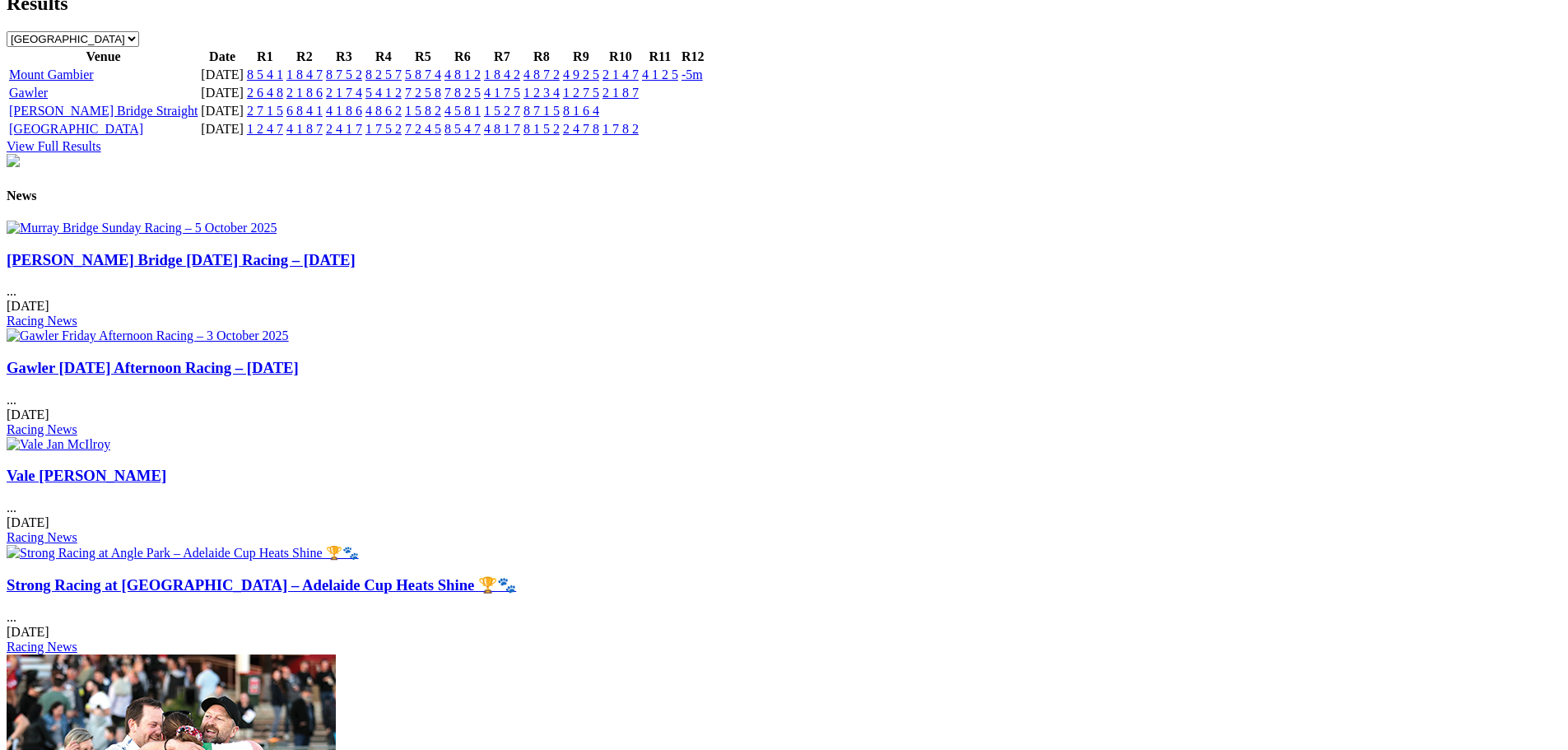
click at [387, 287] on div "Murray Bridge Sunday Racing – 5 October 2025 ... 08 Oct 2025 Racing News" at bounding box center [784, 290] width 1555 height 78
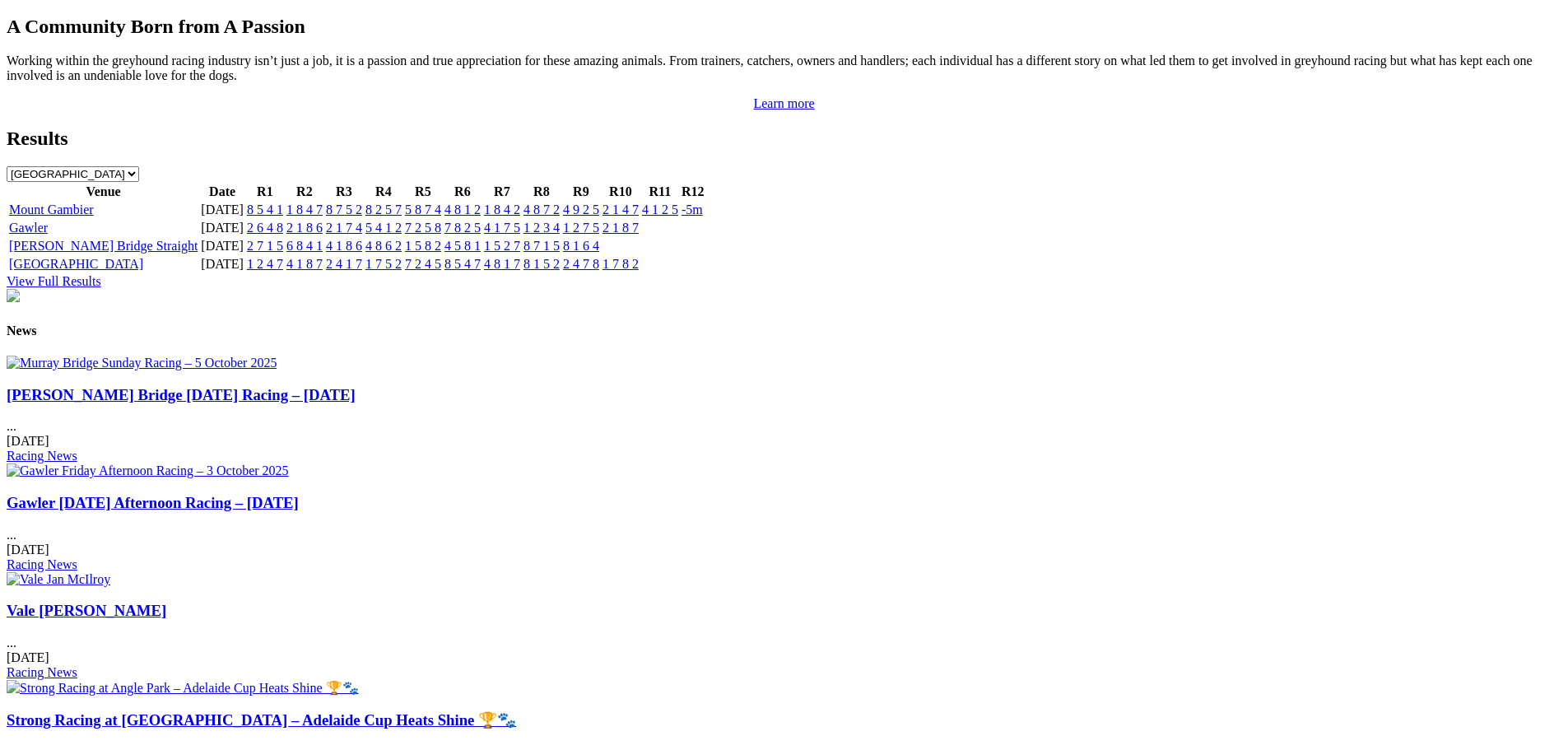
scroll to position [1384, 0]
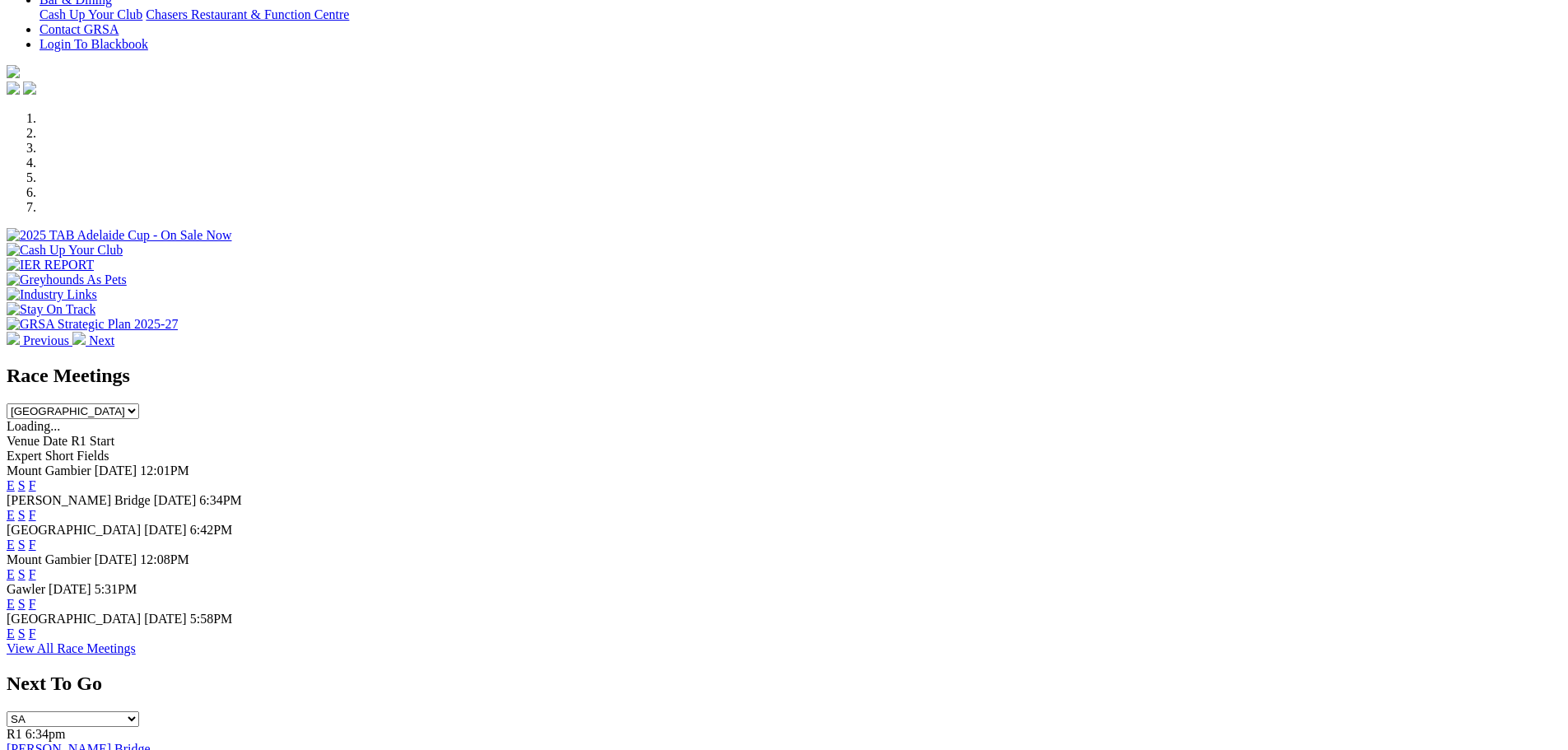
scroll to position [658, 0]
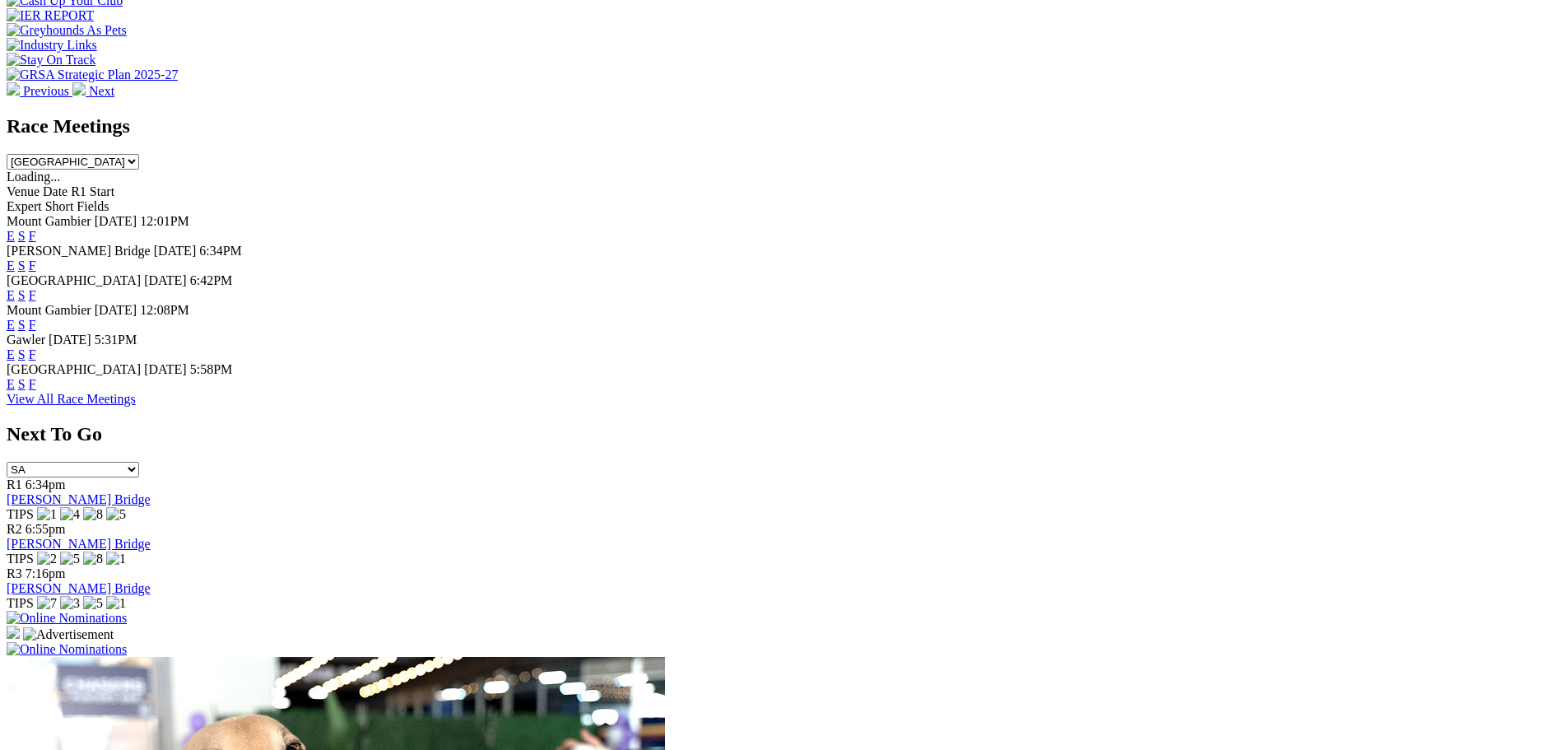
click at [36, 288] on link "F" at bounding box center [32, 295] width 7 height 14
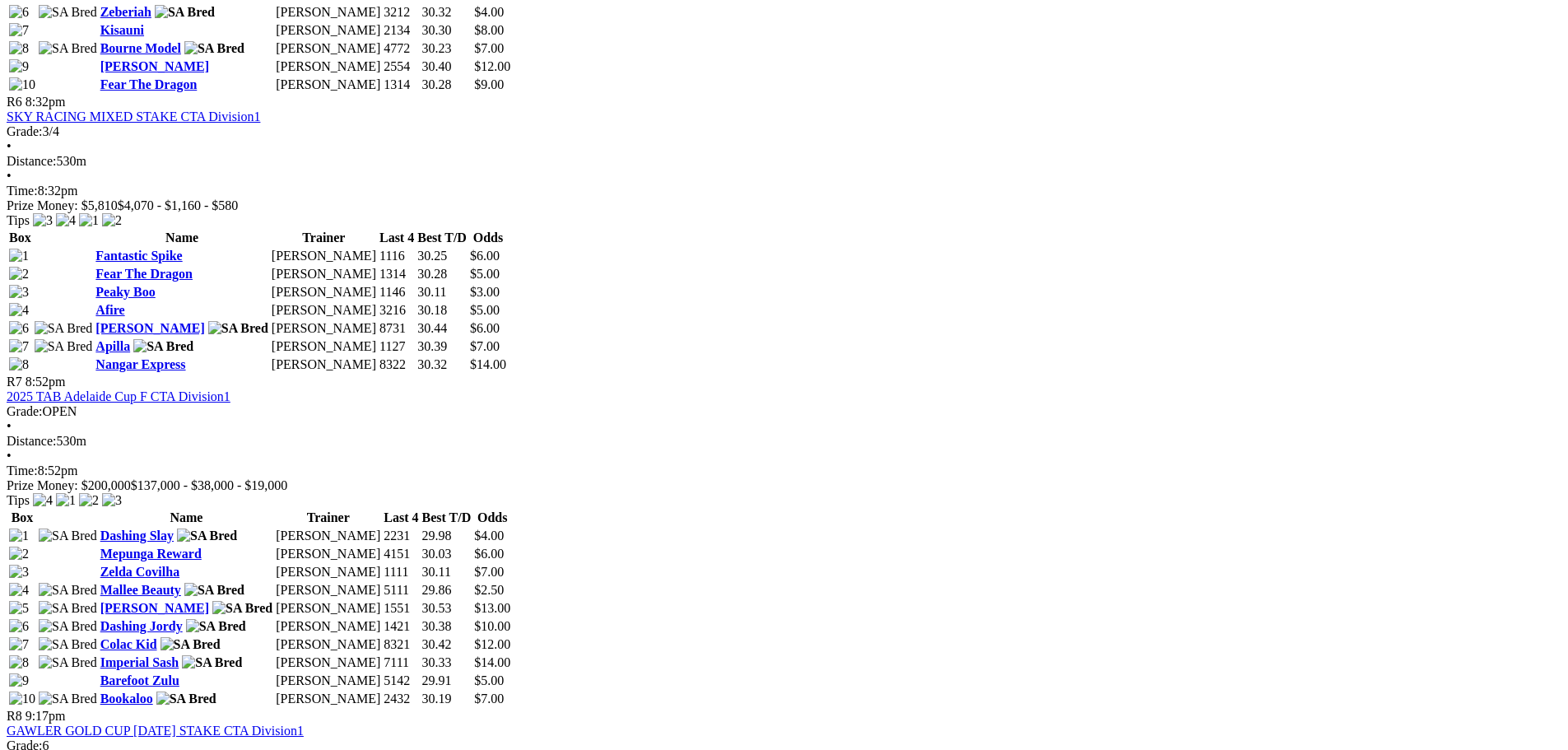
scroll to position [2222, 0]
